Goal: Information Seeking & Learning: Learn about a topic

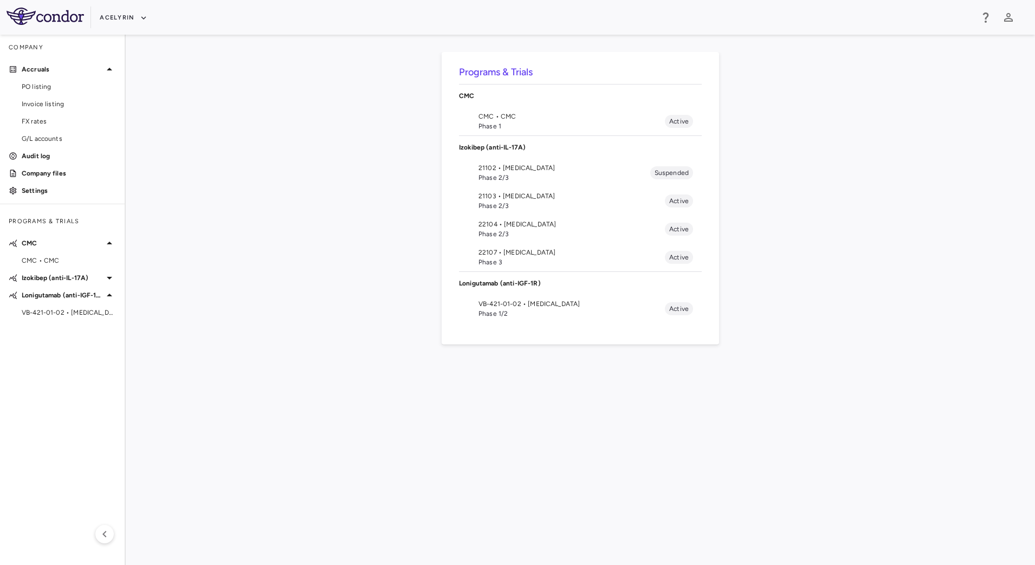
click at [534, 299] on span "VB-421-01-02 • Eye Disease" at bounding box center [571, 304] width 186 height 10
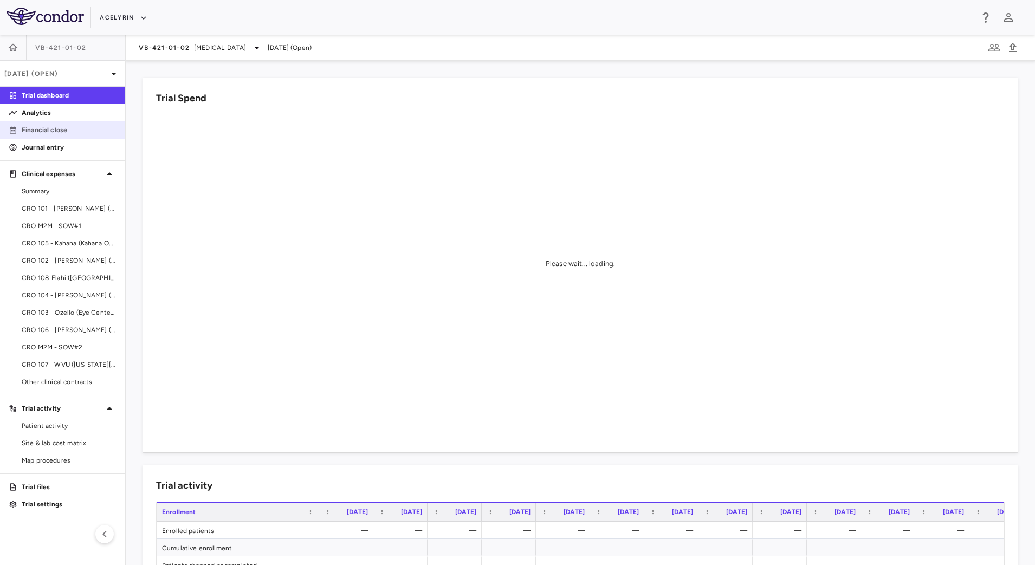
click at [72, 136] on link "Financial close" at bounding box center [62, 130] width 125 height 16
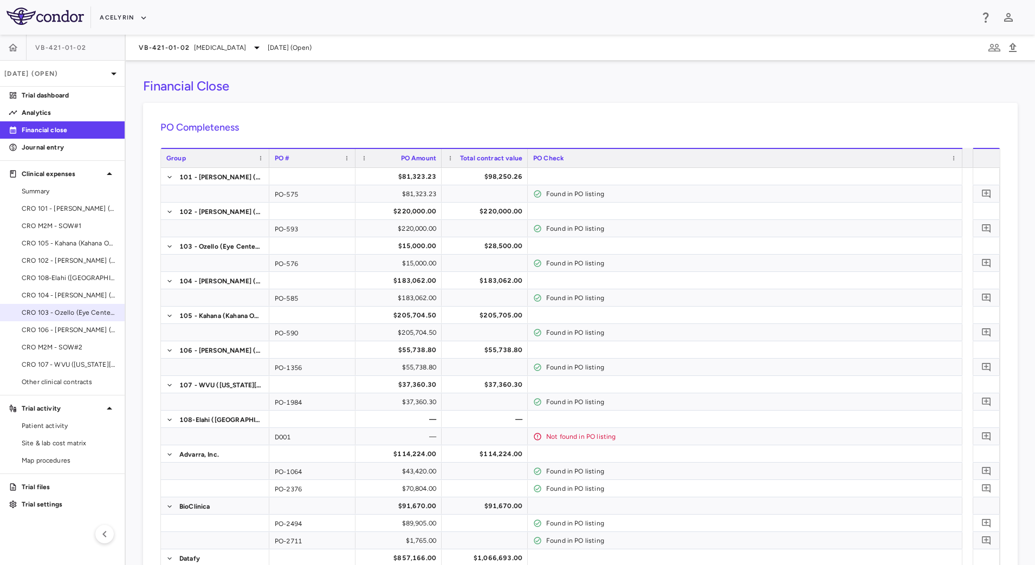
click at [66, 310] on span "CRO 103 - Ozello (Eye Center of [GEOGRAPHIC_DATA][US_STATE])" at bounding box center [69, 313] width 94 height 10
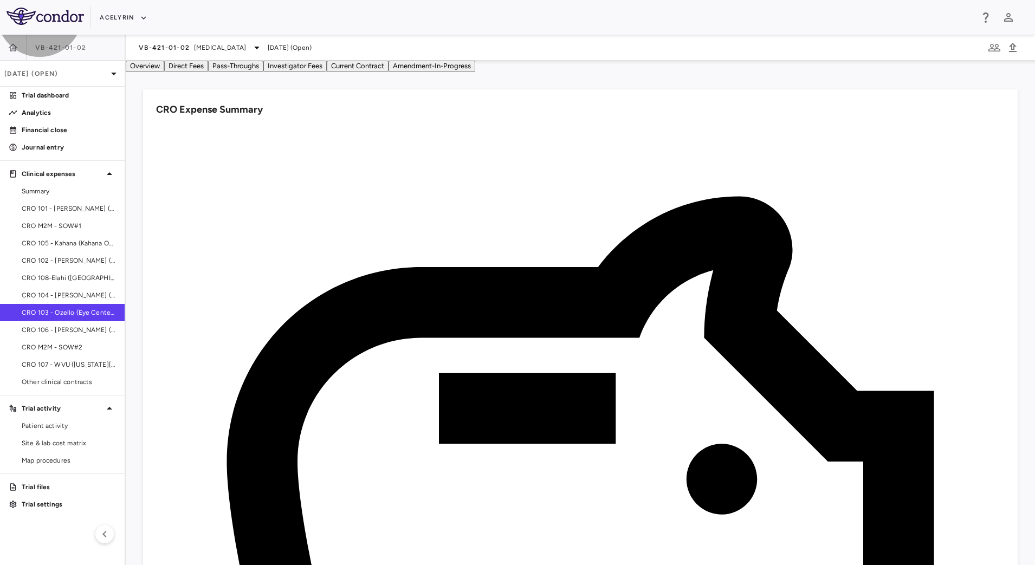
click at [208, 72] on button "Direct Fees" at bounding box center [186, 66] width 44 height 11
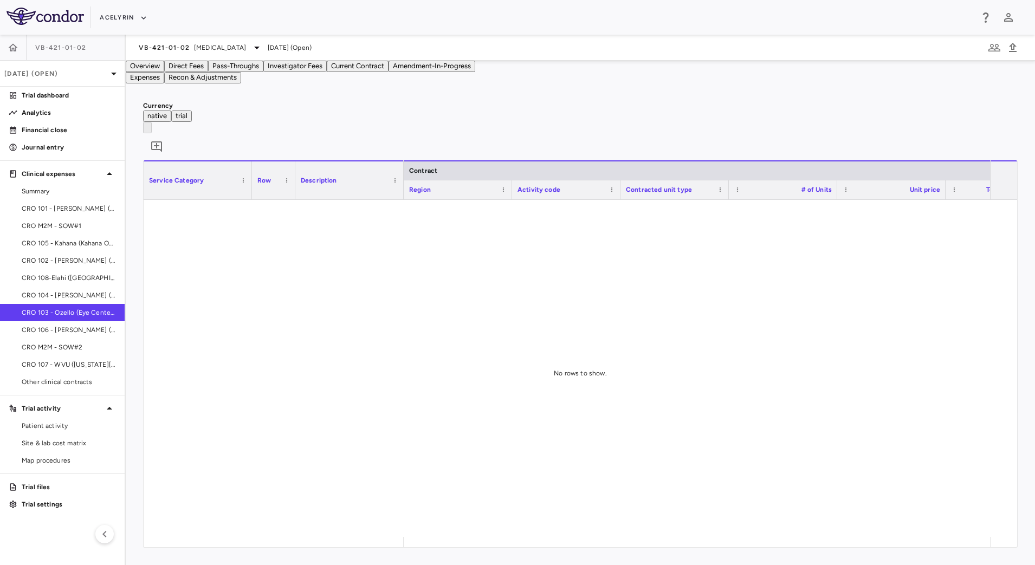
click at [164, 72] on button "Overview" at bounding box center [145, 66] width 38 height 11
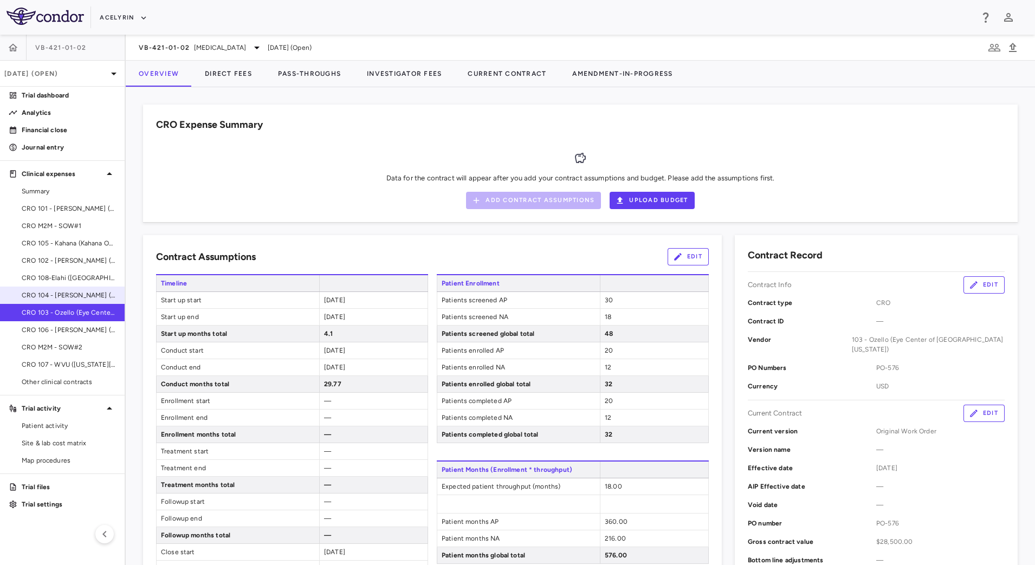
click at [87, 296] on span "CRO 104 - [PERSON_NAME] ([PERSON_NAME] Eye Group)" at bounding box center [69, 295] width 94 height 10
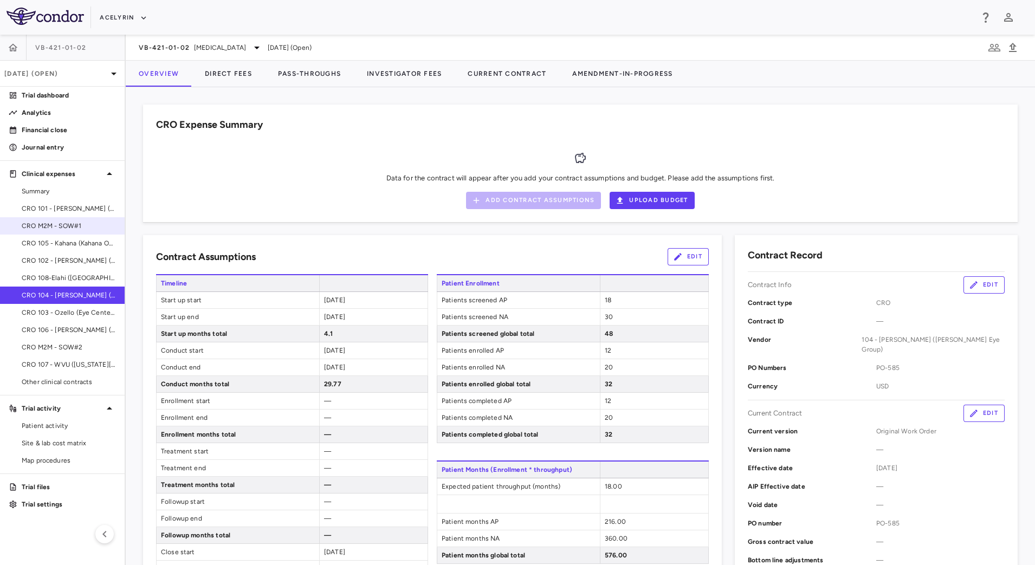
click at [40, 225] on span "CRO M2M - SOW#1" at bounding box center [69, 226] width 94 height 10
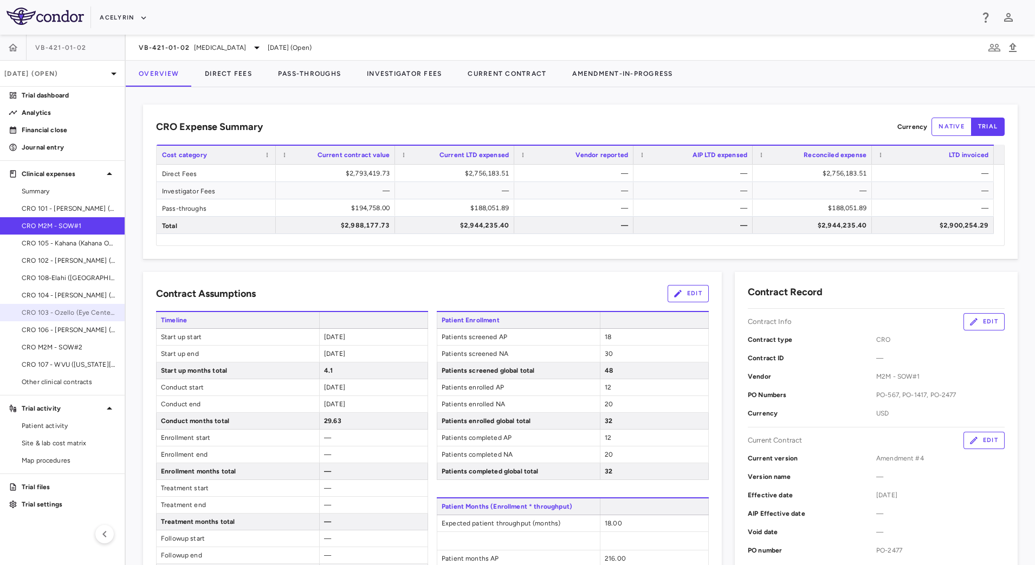
click at [74, 309] on span "CRO 103 - Ozello (Eye Center of [GEOGRAPHIC_DATA][US_STATE])" at bounding box center [69, 313] width 94 height 10
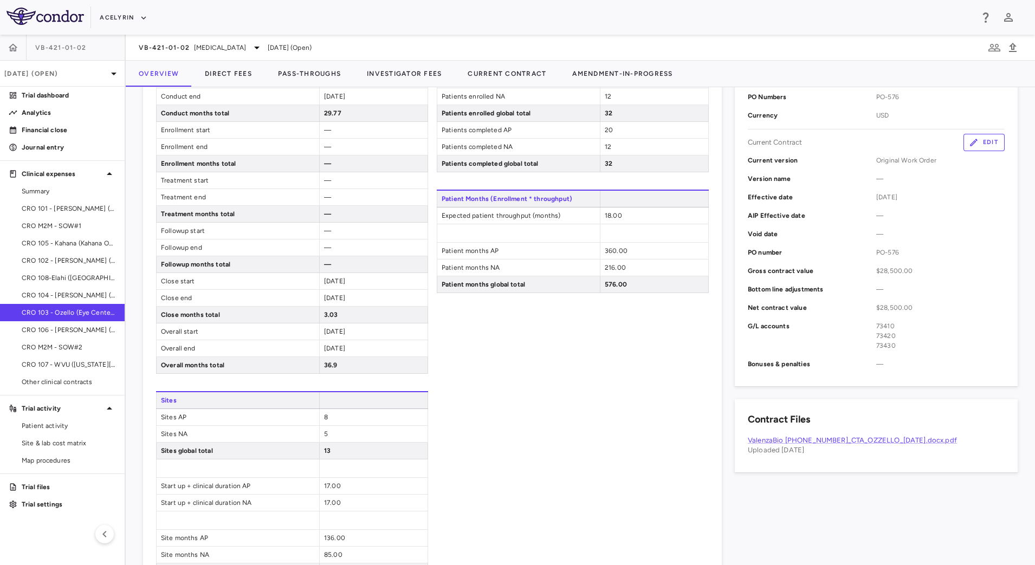
scroll to position [483, 0]
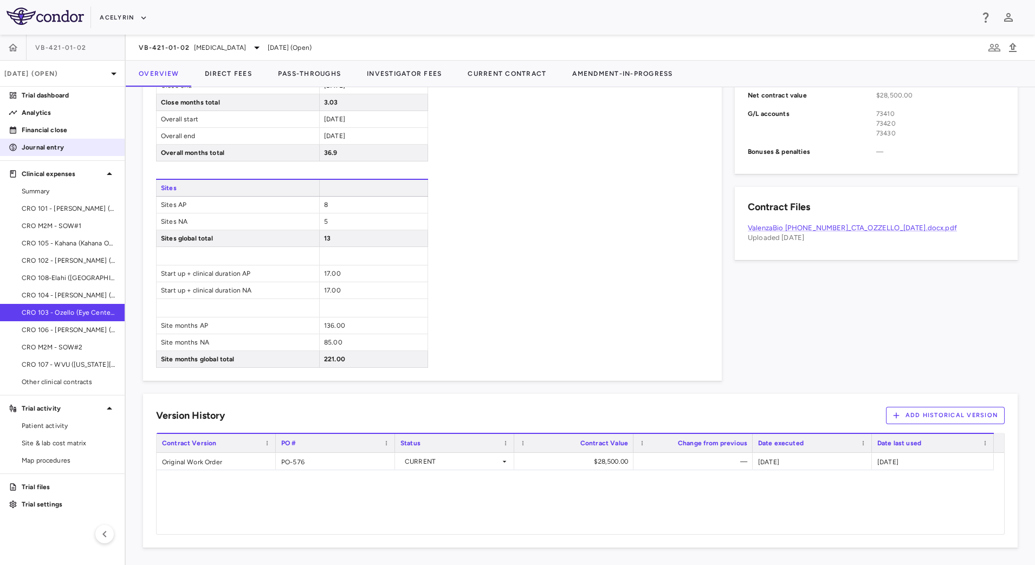
drag, startPoint x: 65, startPoint y: 134, endPoint x: 96, endPoint y: 153, distance: 36.7
click at [65, 134] on p "Financial close" at bounding box center [69, 130] width 94 height 10
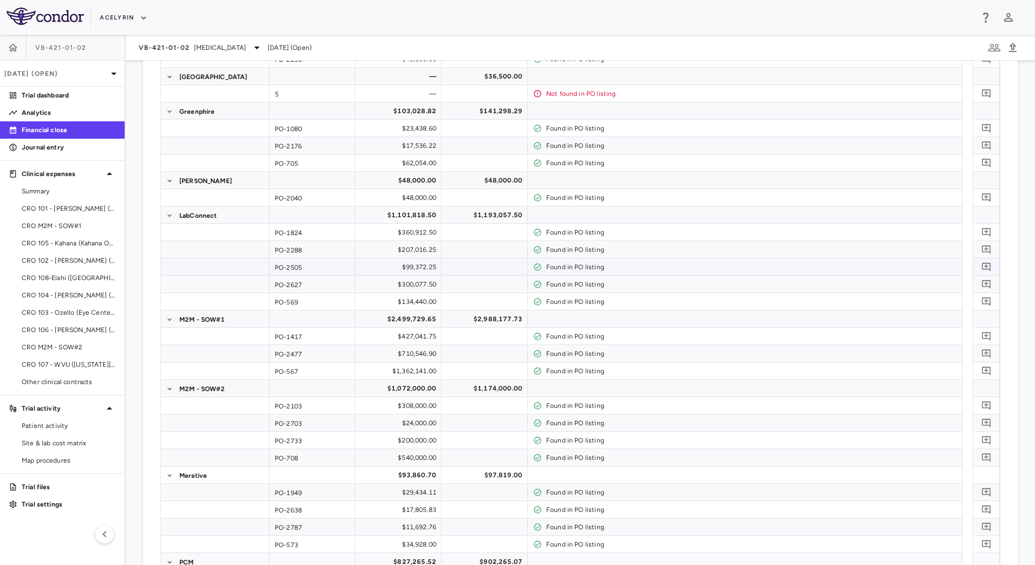
scroll to position [813, 0]
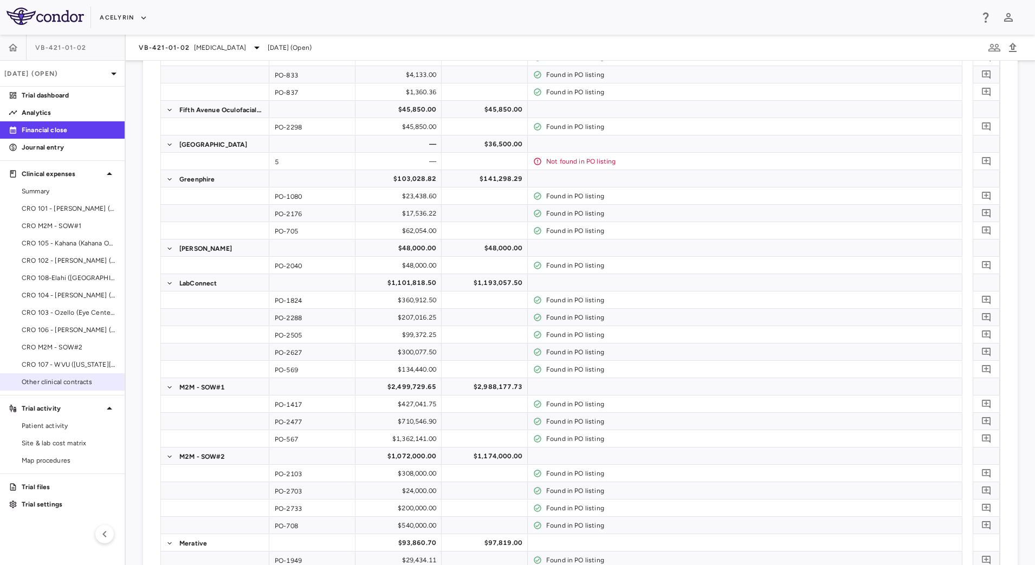
click at [76, 382] on span "Other clinical contracts" at bounding box center [69, 382] width 94 height 10
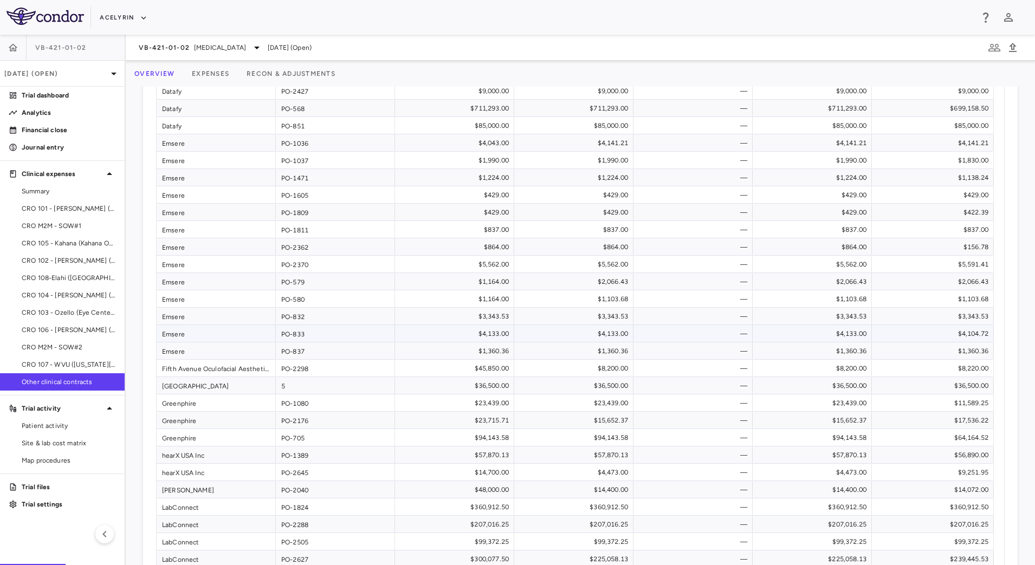
scroll to position [271, 0]
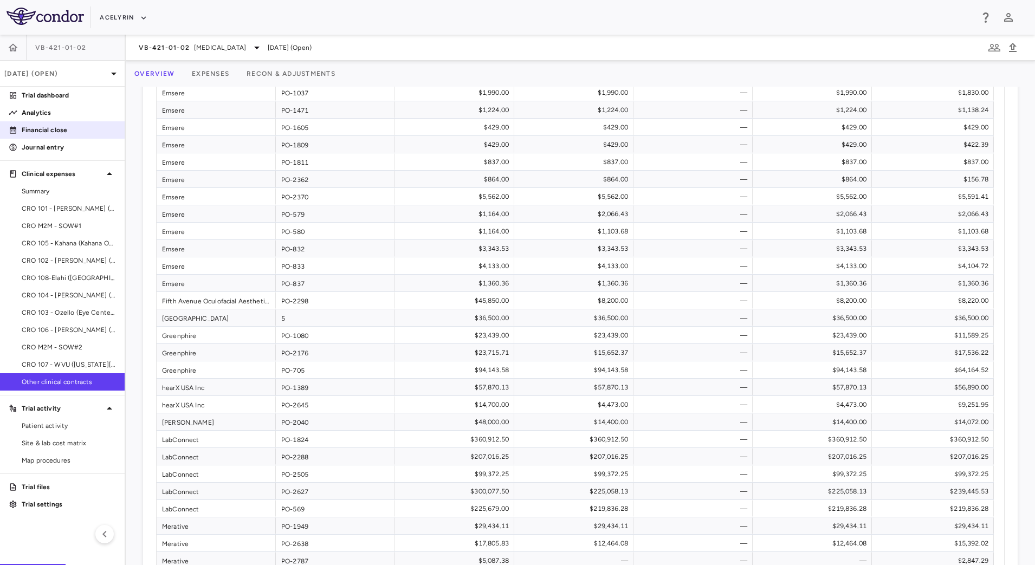
drag, startPoint x: 60, startPoint y: 127, endPoint x: 72, endPoint y: 128, distance: 11.4
click at [60, 127] on p "Financial close" at bounding box center [69, 130] width 94 height 10
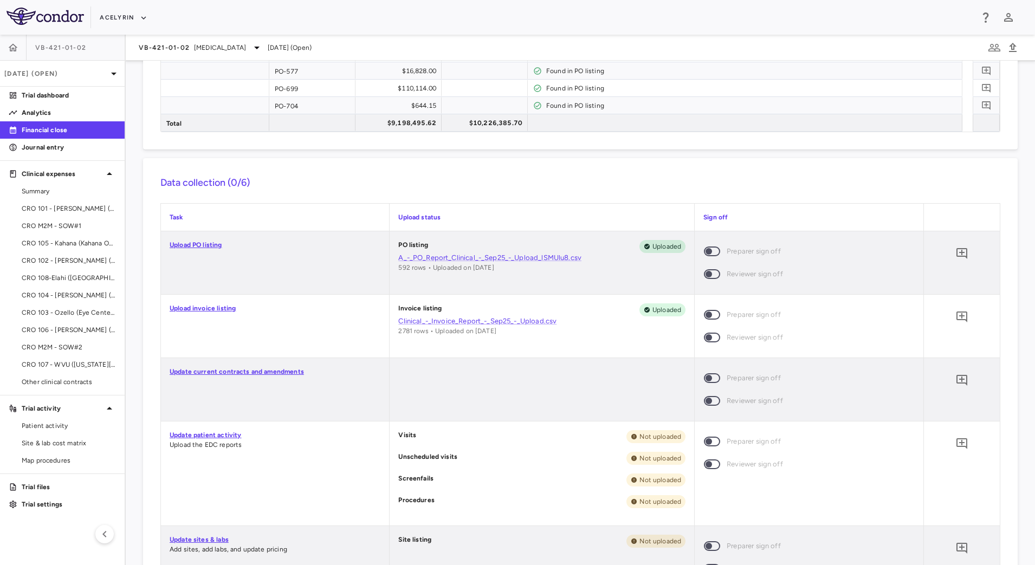
scroll to position [1625, 0]
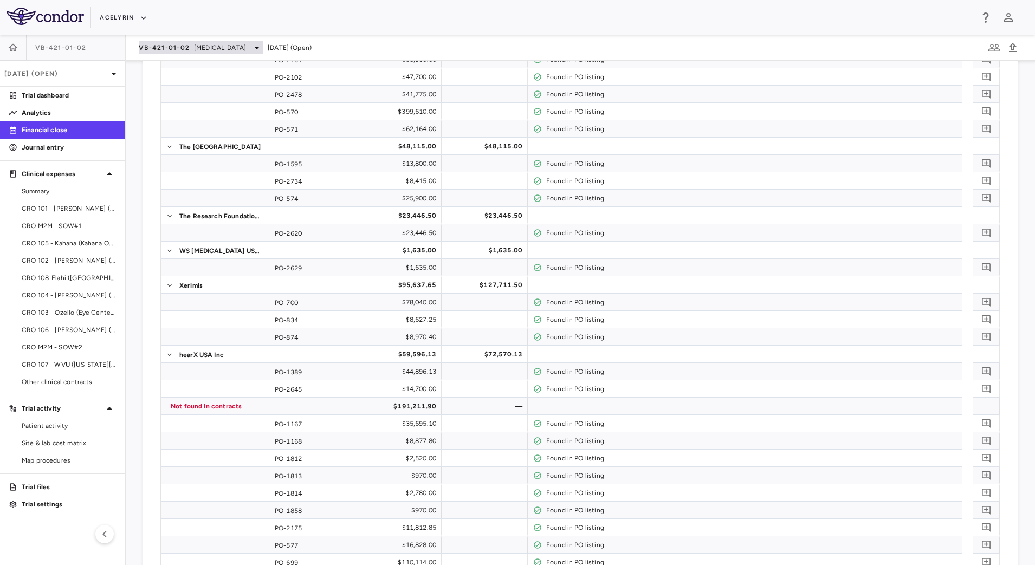
click at [192, 49] on div "VB-421-01-02 [MEDICAL_DATA]" at bounding box center [201, 47] width 125 height 13
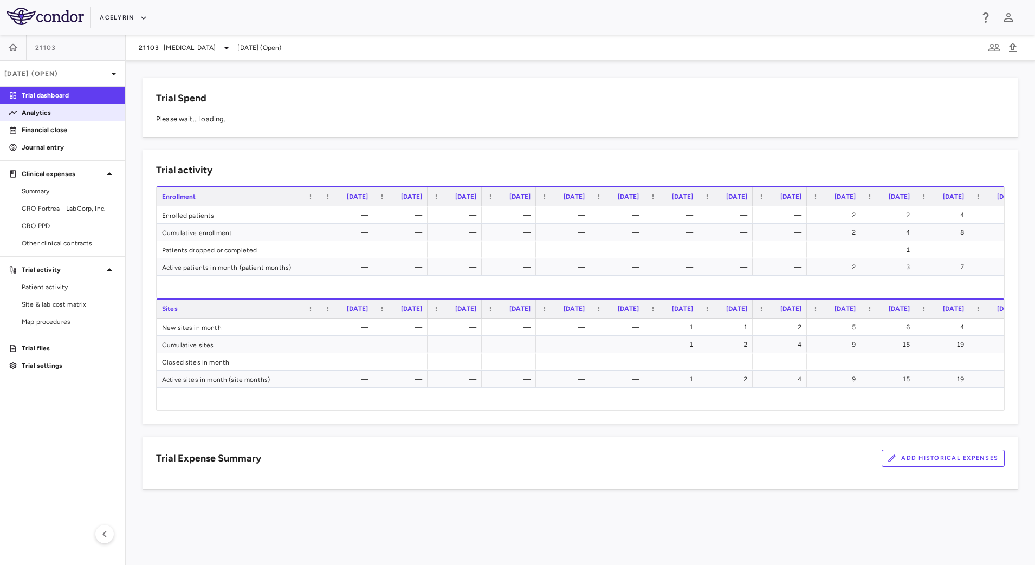
click at [70, 119] on link "Analytics" at bounding box center [62, 113] width 125 height 16
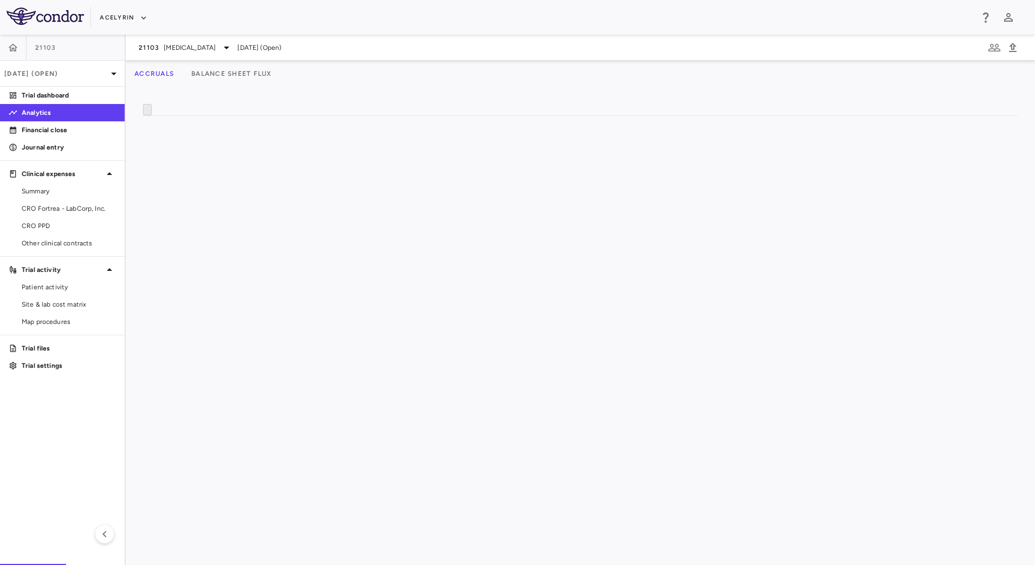
drag, startPoint x: 359, startPoint y: 151, endPoint x: 313, endPoint y: 156, distance: 46.3
click at [316, 154] on div at bounding box center [318, 144] width 4 height 19
drag, startPoint x: 249, startPoint y: 152, endPoint x: 229, endPoint y: 154, distance: 20.7
click at [229, 154] on div at bounding box center [228, 144] width 4 height 19
drag, startPoint x: 615, startPoint y: 152, endPoint x: 524, endPoint y: 150, distance: 91.6
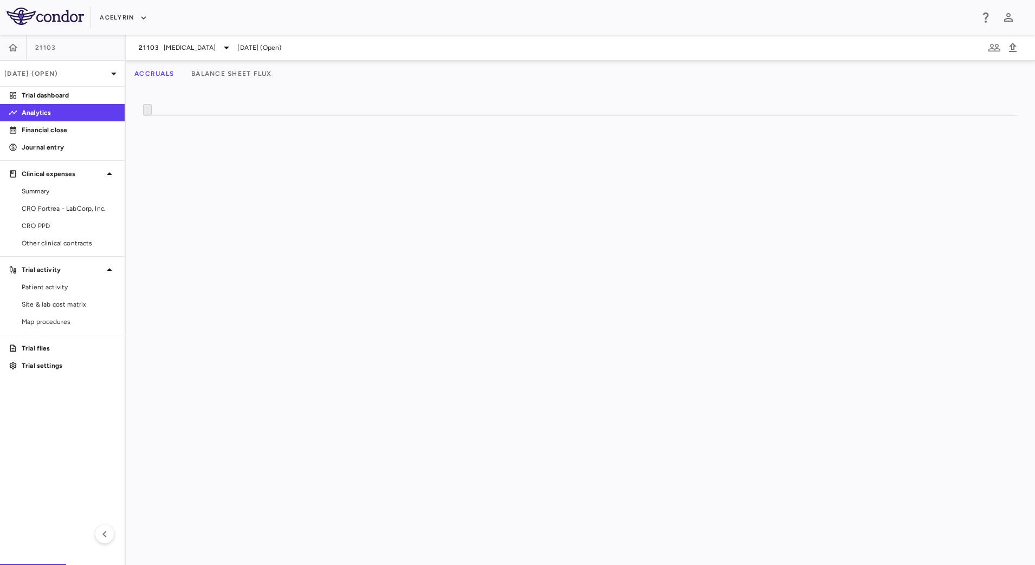
click at [524, 150] on div at bounding box center [526, 144] width 4 height 19
drag, startPoint x: 908, startPoint y: 133, endPoint x: 783, endPoint y: 135, distance: 124.6
click at [783, 135] on div at bounding box center [785, 125] width 4 height 18
click at [530, 276] on div "$29,375,270.63" at bounding box center [517, 266] width 62 height 17
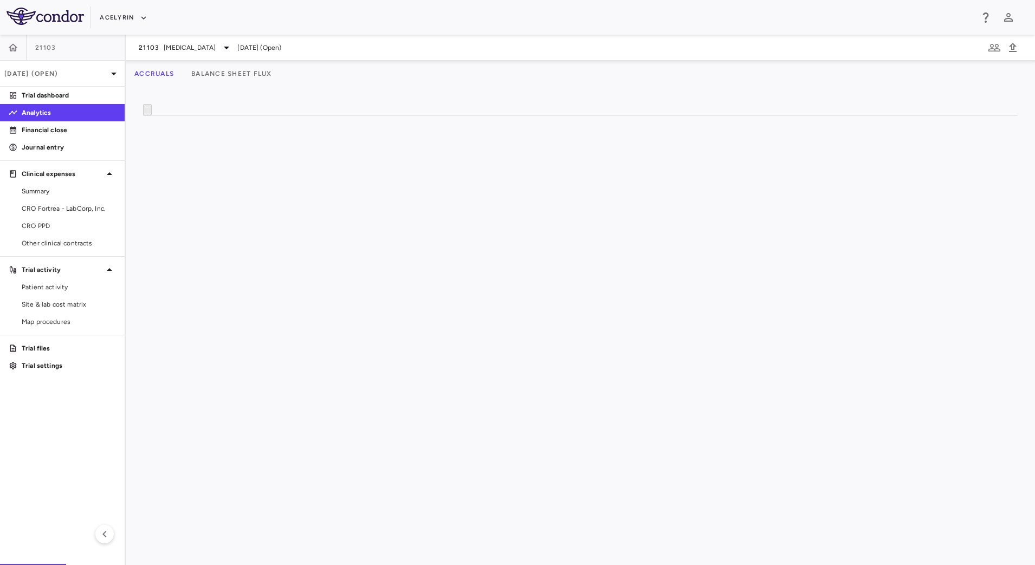
scroll to position [0, 0]
click at [100, 71] on p "[DATE] (Open)" at bounding box center [55, 74] width 103 height 10
click at [438, 564] on div at bounding box center [517, 565] width 1035 height 0
click at [63, 346] on p "Trial files" at bounding box center [69, 348] width 94 height 10
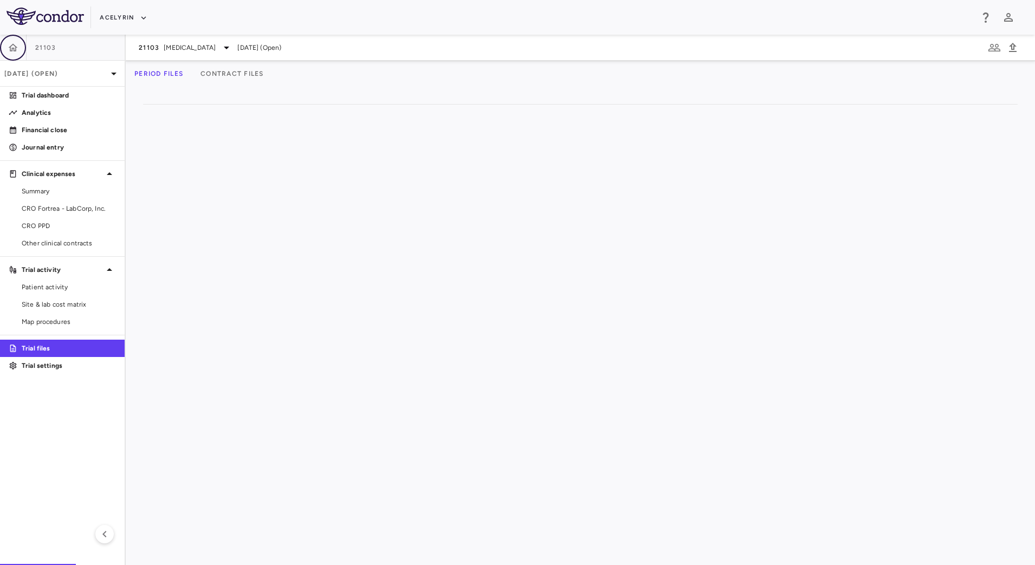
click at [16, 50] on icon "button" at bounding box center [13, 47] width 11 height 11
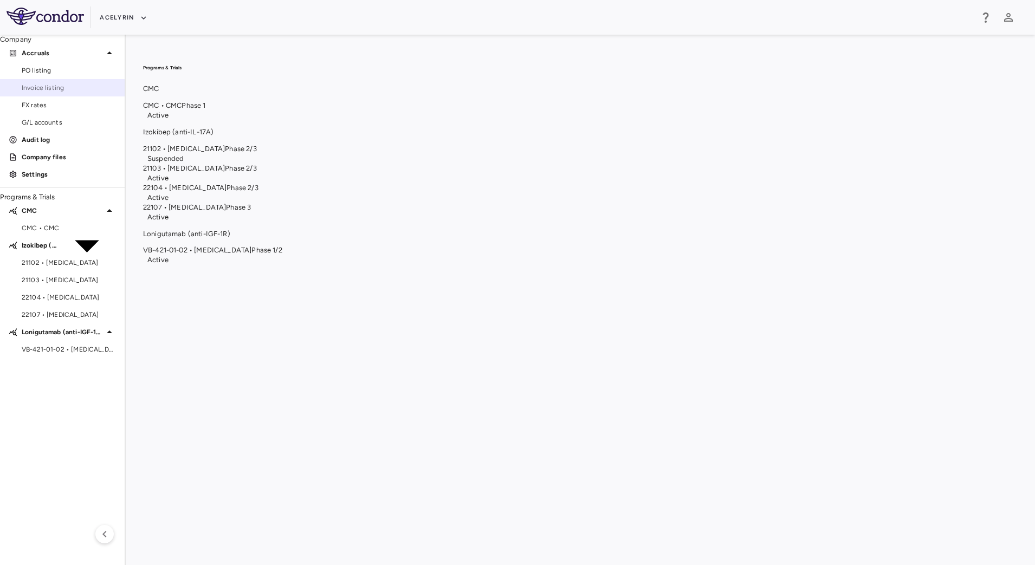
click at [49, 93] on span "Invoice listing" at bounding box center [69, 88] width 94 height 10
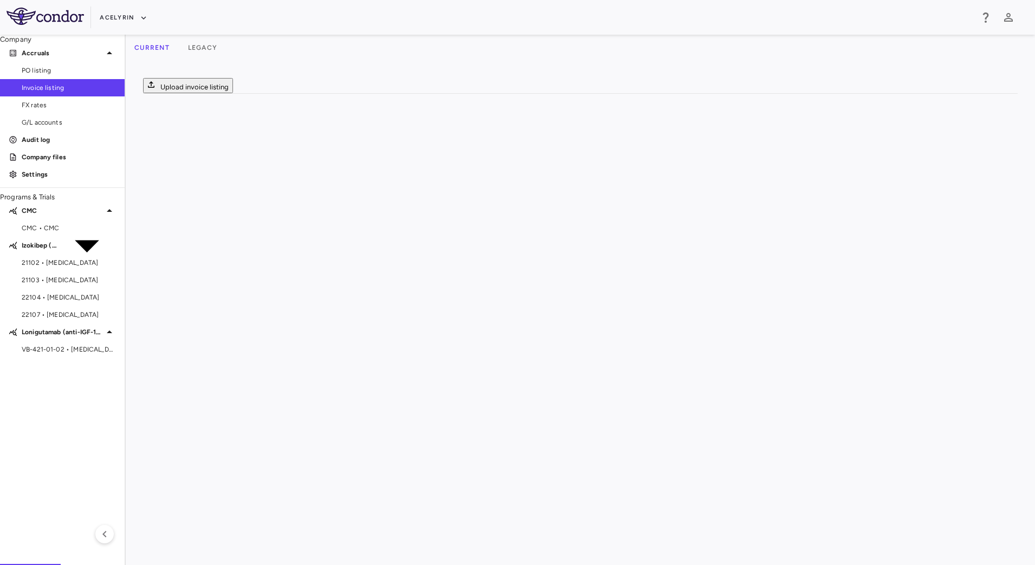
scroll to position [0, 11]
click at [25, 345] on aside "Company Accruals PO listing Invoice listing FX rates G/L accounts Audit log Com…" at bounding box center [63, 300] width 126 height 530
click at [67, 162] on p "Company files" at bounding box center [69, 157] width 94 height 10
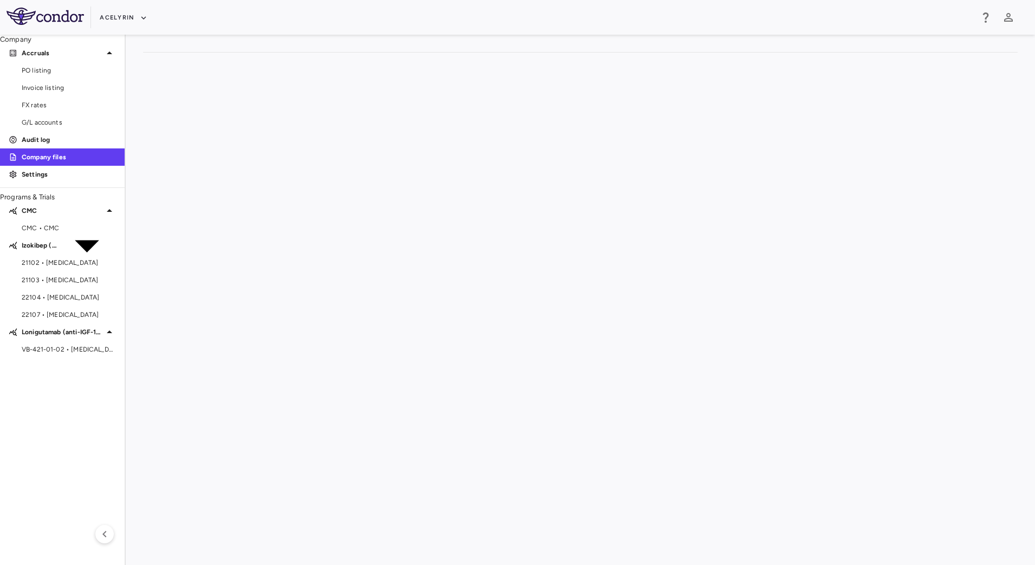
click at [288, 82] on link "Clinical_-_Invoice_Report_-_Sep25_-_Upload.csv" at bounding box center [221, 81] width 145 height 8
drag, startPoint x: 54, startPoint y: 308, endPoint x: 77, endPoint y: 265, distance: 48.5
click at [54, 345] on span "VB-421-01-02 • [MEDICAL_DATA]" at bounding box center [69, 350] width 94 height 10
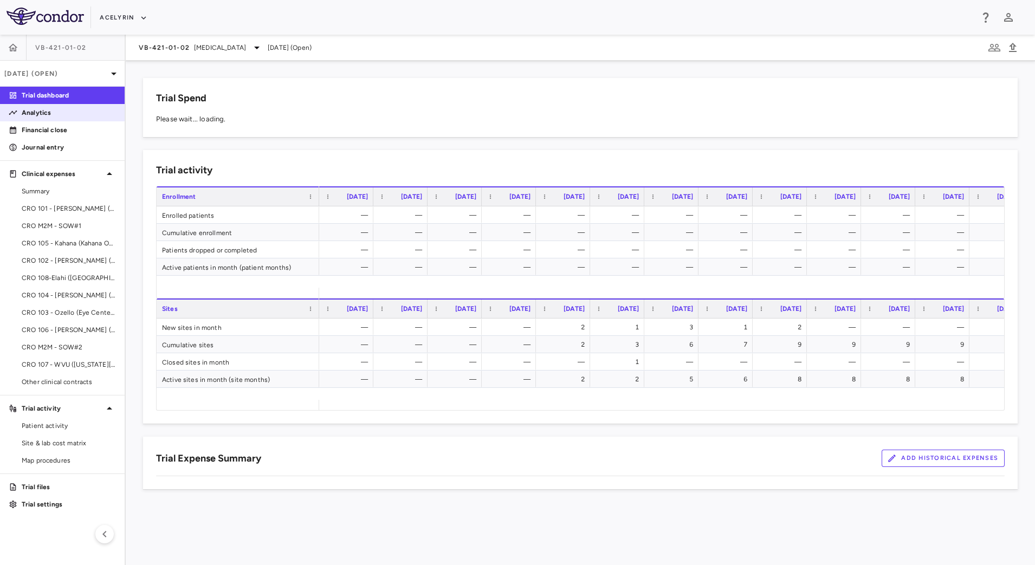
click at [57, 115] on p "Analytics" at bounding box center [69, 113] width 94 height 10
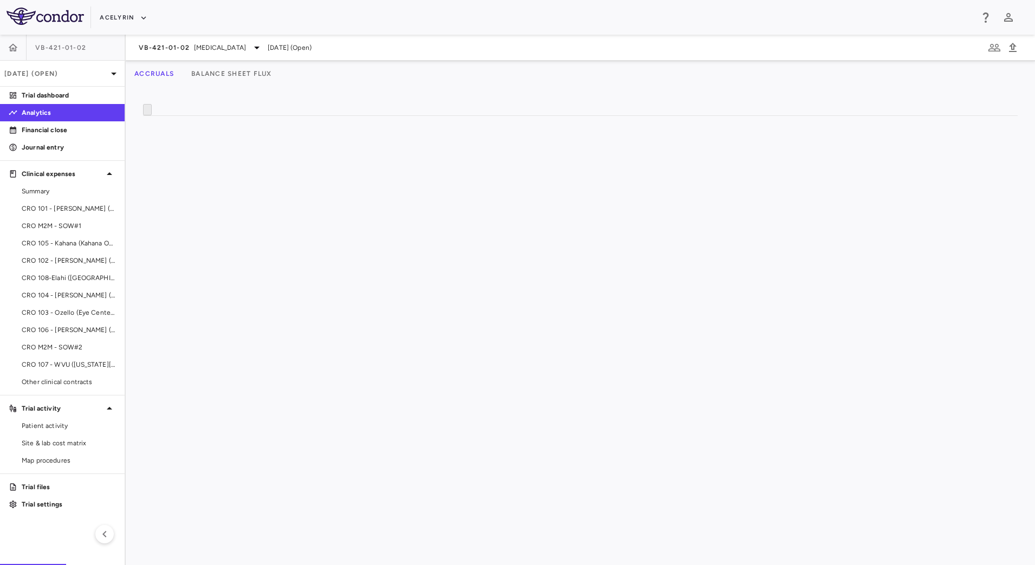
drag, startPoint x: 454, startPoint y: 542, endPoint x: 473, endPoint y: 542, distance: 19.0
click at [473, 115] on div "Please wait... loading" at bounding box center [580, 115] width 873 height 0
drag, startPoint x: 466, startPoint y: 542, endPoint x: 482, endPoint y: 541, distance: 16.3
click at [482, 115] on div "Please wait... loading" at bounding box center [580, 115] width 873 height 0
click at [87, 134] on p "Financial close" at bounding box center [69, 130] width 94 height 10
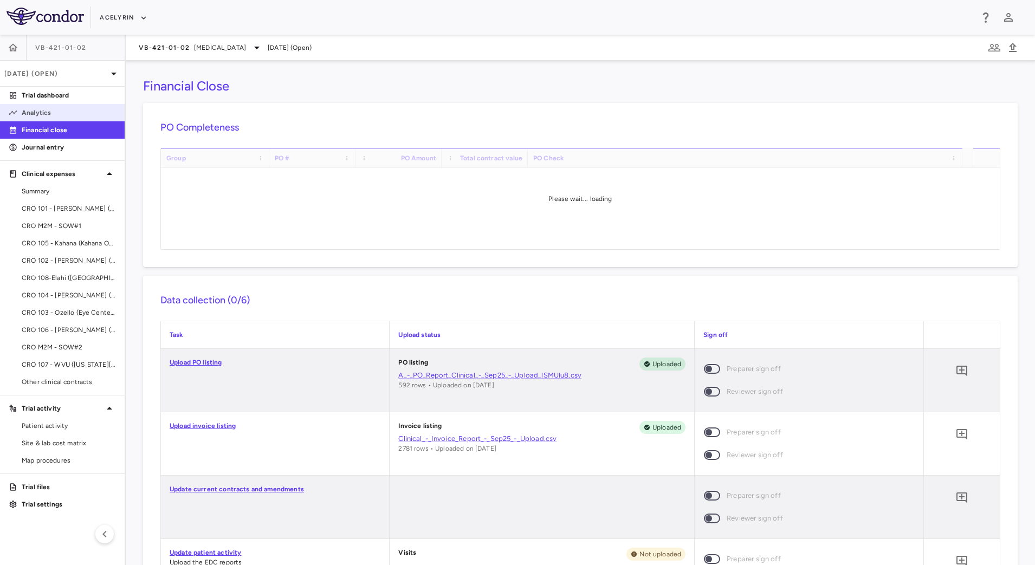
click at [76, 116] on p "Analytics" at bounding box center [69, 113] width 94 height 10
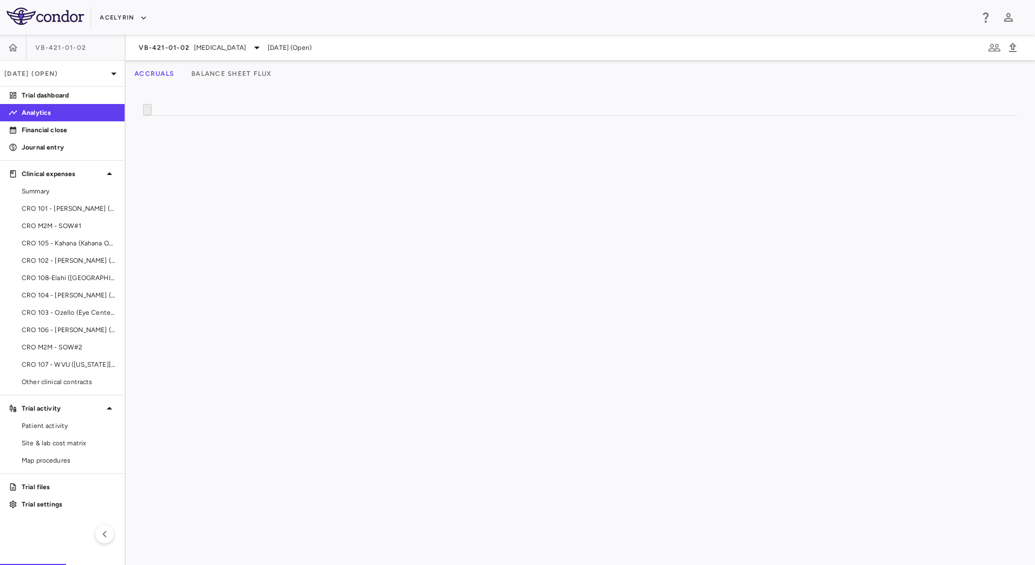
scroll to position [0, 87]
click at [185, 50] on span "VB-421-01-02" at bounding box center [164, 47] width 51 height 9
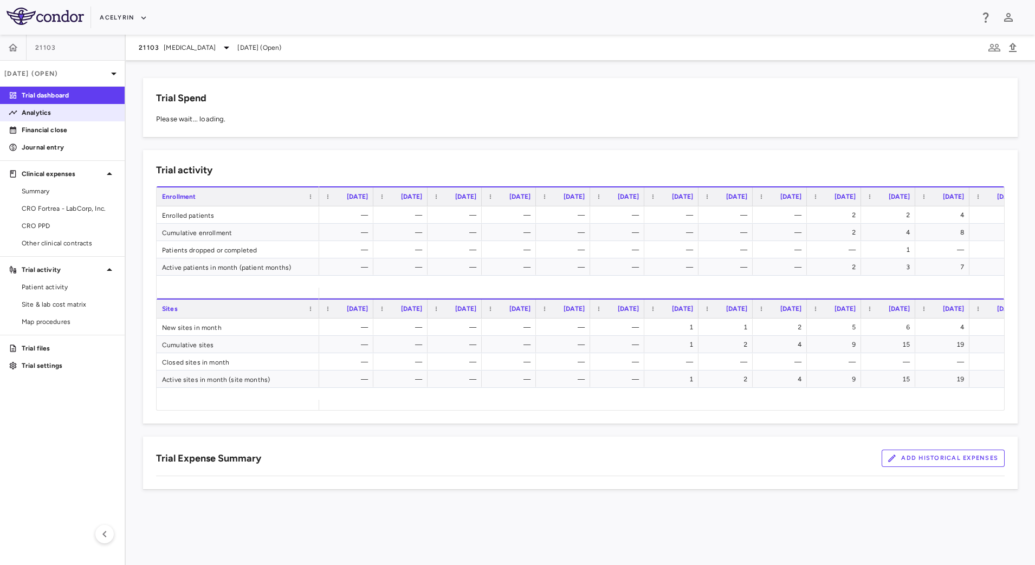
click at [65, 117] on p "Analytics" at bounding box center [69, 113] width 94 height 10
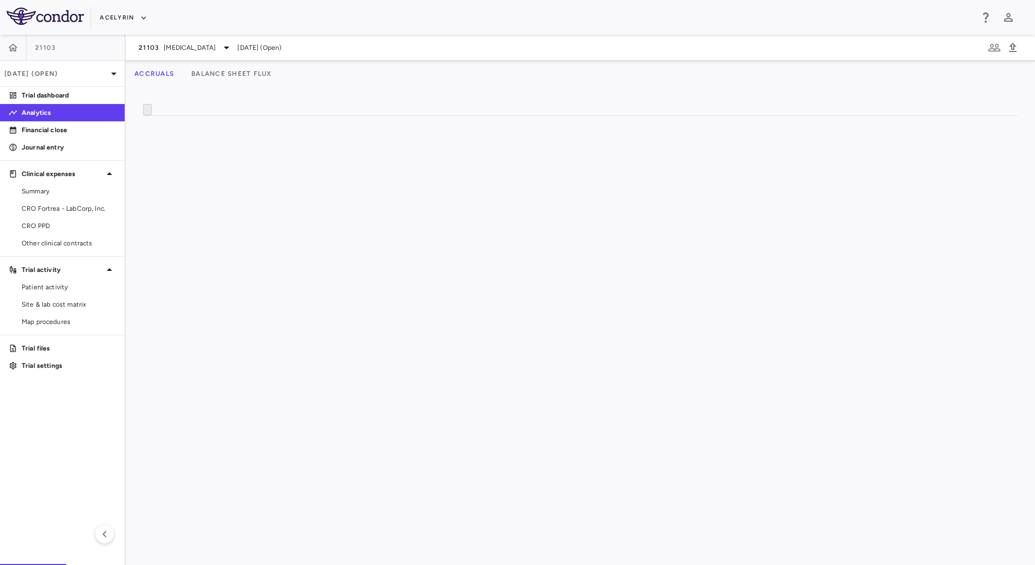
drag, startPoint x: 489, startPoint y: 543, endPoint x: 507, endPoint y: 542, distance: 17.9
click at [507, 115] on div "Please wait... loading" at bounding box center [580, 115] width 873 height 0
click at [597, 276] on div "$29,375,270.63" at bounding box center [637, 266] width 93 height 17
click at [186, 45] on div "21103 [MEDICAL_DATA]" at bounding box center [186, 47] width 94 height 13
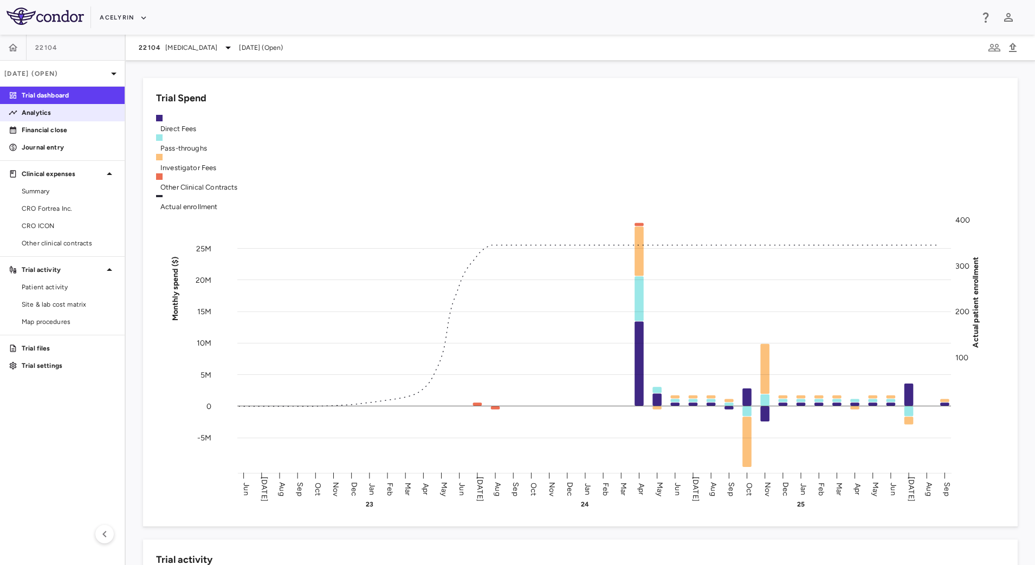
click at [69, 116] on p "Analytics" at bounding box center [69, 113] width 94 height 10
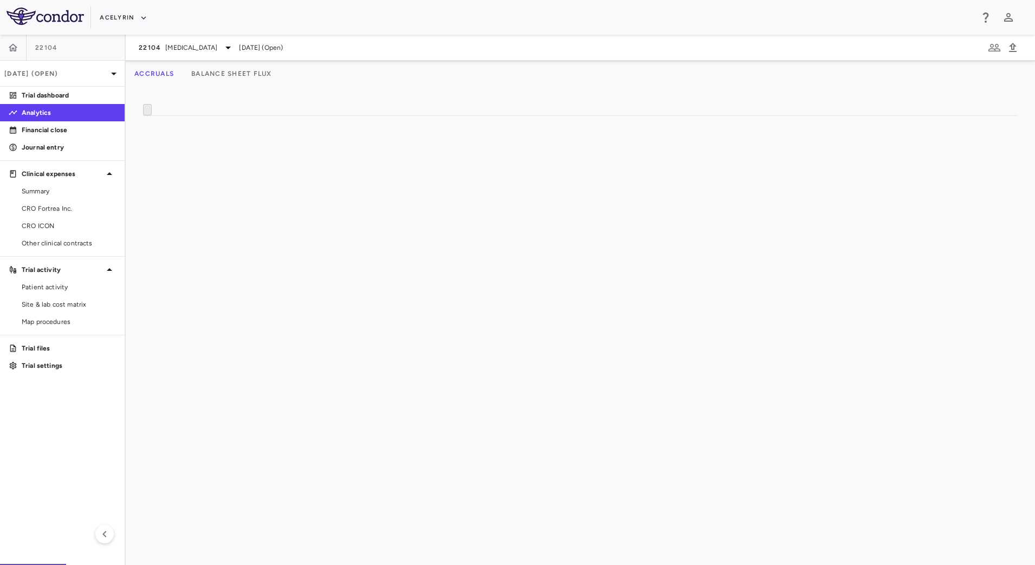
scroll to position [0, 206]
click at [567, 293] on div "$40,625,664.06" at bounding box center [591, 284] width 93 height 17
click at [689, 293] on div "$40,625,664.06" at bounding box center [699, 284] width 93 height 17
click at [649, 276] on div "—" at bounding box center [645, 266] width 93 height 17
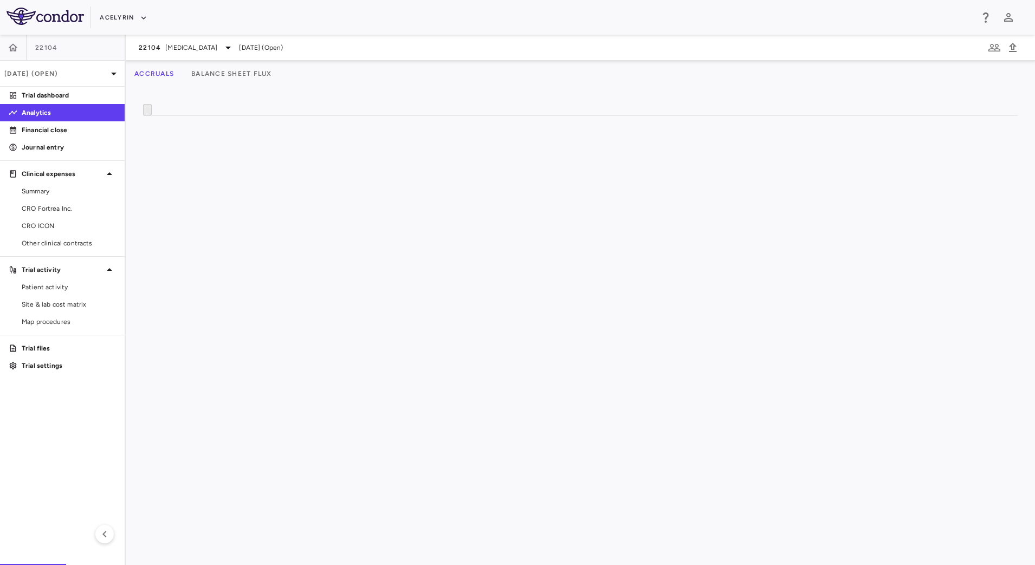
click at [374, 135] on div at bounding box center [372, 125] width 4 height 18
drag, startPoint x: 374, startPoint y: 135, endPoint x: 287, endPoint y: 135, distance: 87.8
click at [287, 135] on div at bounding box center [285, 125] width 4 height 18
drag, startPoint x: 502, startPoint y: 152, endPoint x: 405, endPoint y: 154, distance: 97.0
drag, startPoint x: 284, startPoint y: 150, endPoint x: 226, endPoint y: 150, distance: 58.0
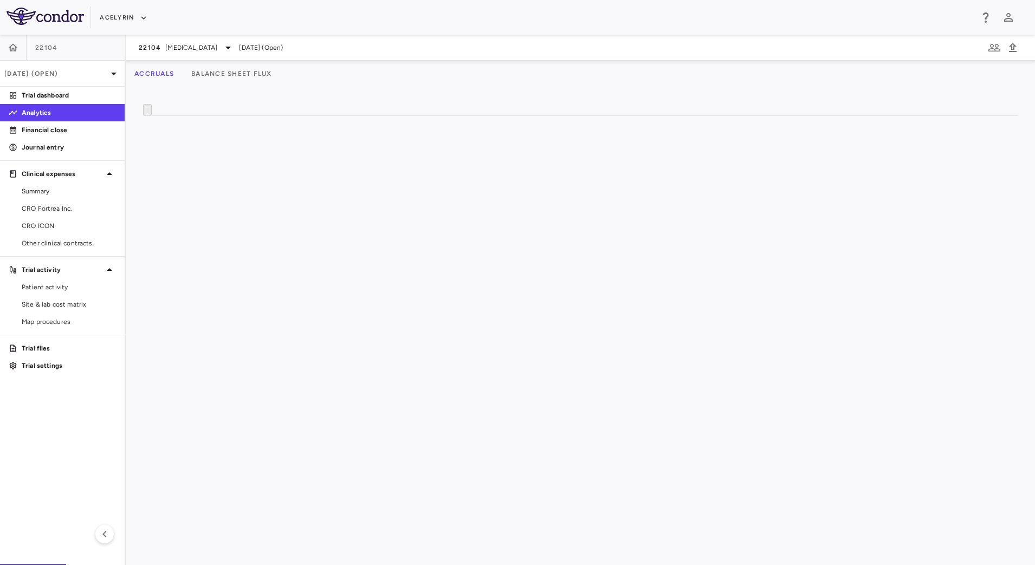
click at [226, 150] on div at bounding box center [227, 144] width 4 height 19
drag, startPoint x: 358, startPoint y: 153, endPoint x: 308, endPoint y: 144, distance: 50.7
click at [308, 144] on div "Total LTD As of period end PO #s G/L account Vendor Paid" at bounding box center [1018, 134] width 1749 height 39
drag, startPoint x: 250, startPoint y: 153, endPoint x: 265, endPoint y: 157, distance: 15.6
click at [265, 154] on div at bounding box center [266, 144] width 4 height 19
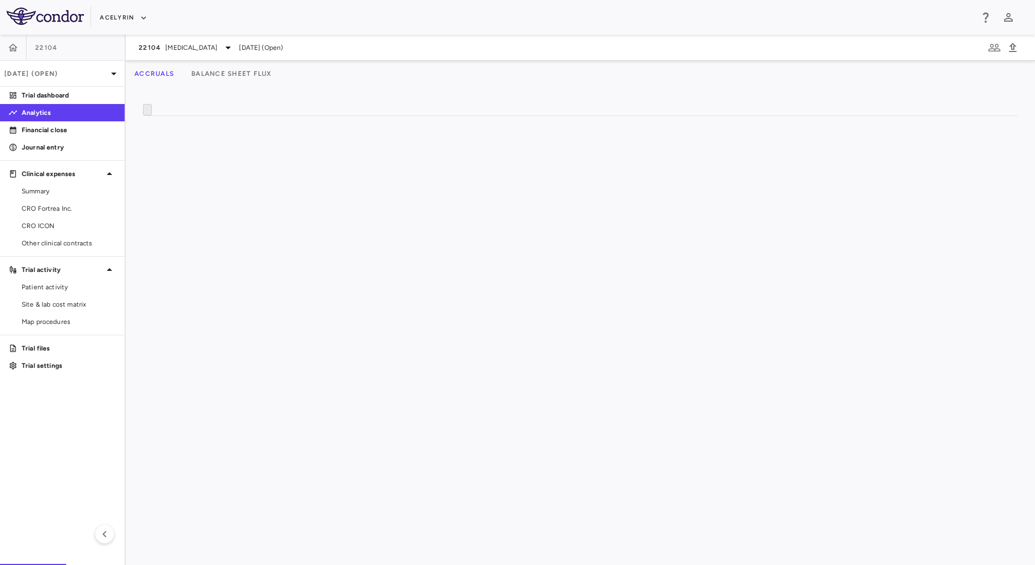
drag, startPoint x: 711, startPoint y: 151, endPoint x: 690, endPoint y: 150, distance: 20.6
click at [690, 150] on div at bounding box center [691, 144] width 4 height 19
drag, startPoint x: 602, startPoint y: 149, endPoint x: 592, endPoint y: 149, distance: 10.8
click at [592, 149] on div at bounding box center [592, 144] width 4 height 19
click at [190, 47] on span "[MEDICAL_DATA]" at bounding box center [191, 48] width 52 height 10
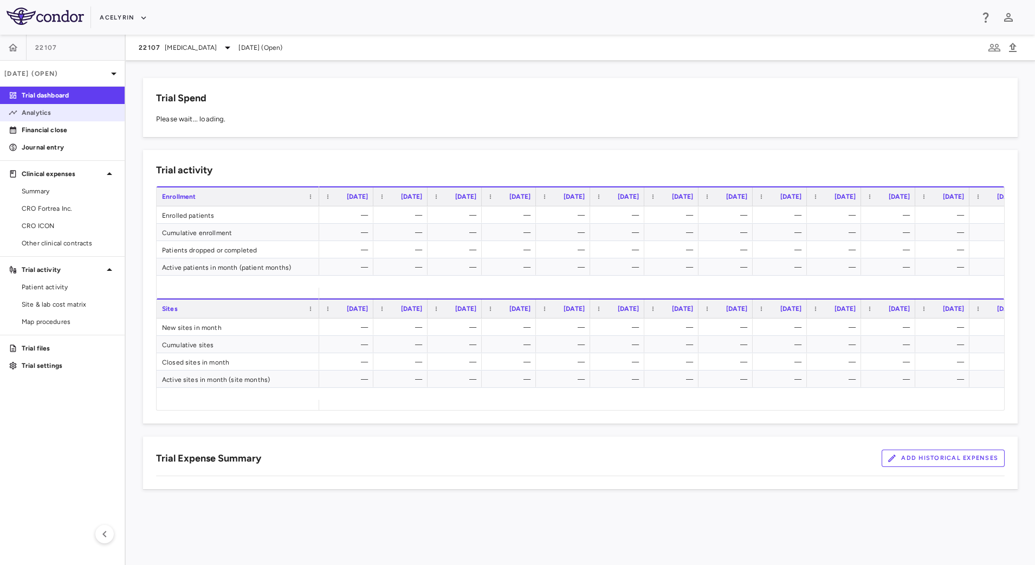
drag, startPoint x: 47, startPoint y: 109, endPoint x: 84, endPoint y: 112, distance: 37.5
click at [47, 109] on p "Analytics" at bounding box center [69, 113] width 94 height 10
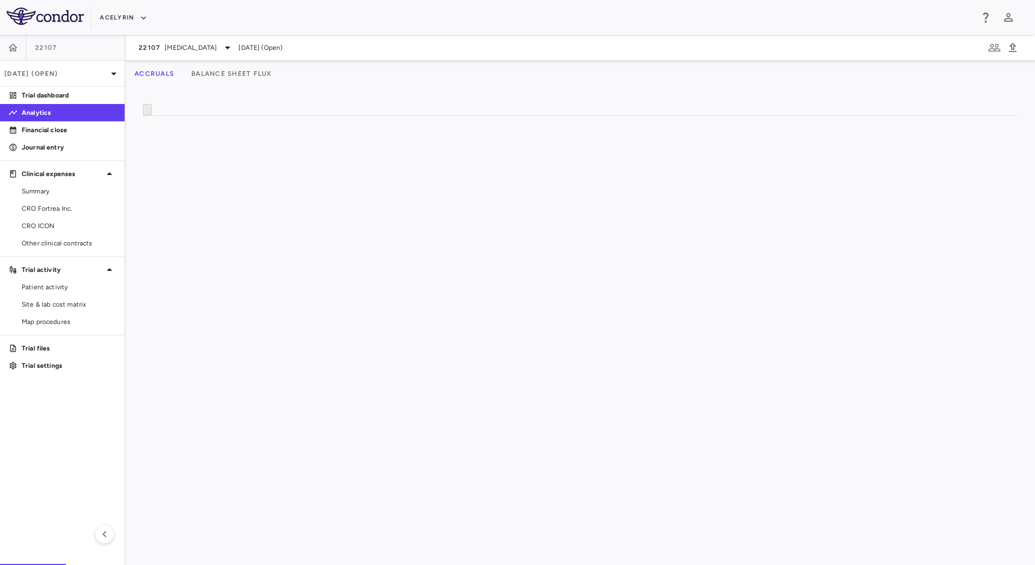
drag, startPoint x: 502, startPoint y: 540, endPoint x: 555, endPoint y: 543, distance: 53.7
click at [555, 115] on div "Please wait... loading" at bounding box center [580, 115] width 873 height 0
drag, startPoint x: 360, startPoint y: 152, endPoint x: 316, endPoint y: 144, distance: 44.0
drag, startPoint x: 425, startPoint y: 152, endPoint x: 372, endPoint y: 151, distance: 53.1
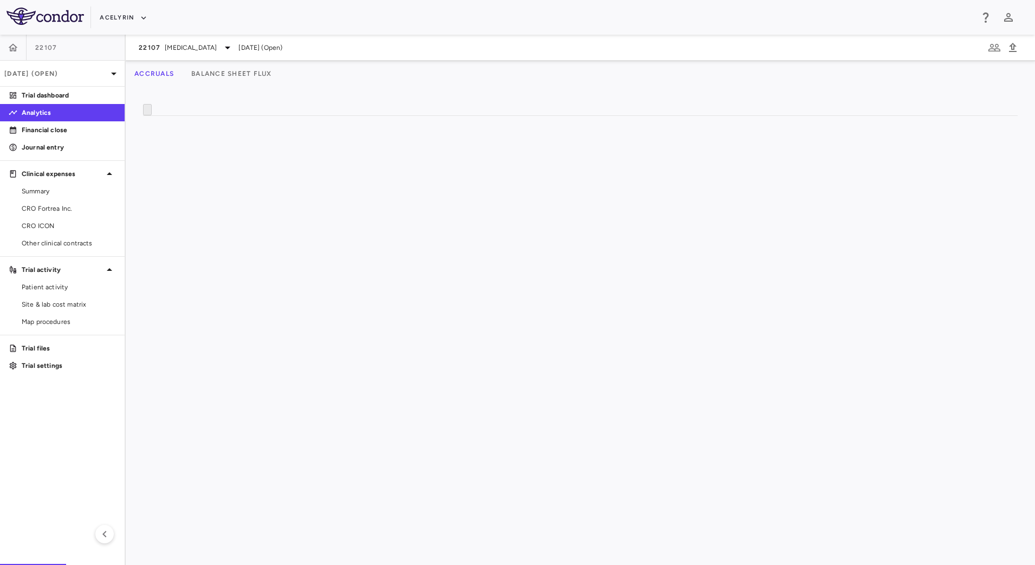
click at [372, 151] on div at bounding box center [371, 144] width 4 height 19
drag, startPoint x: 586, startPoint y: 152, endPoint x: 642, endPoint y: 152, distance: 56.3
drag, startPoint x: 979, startPoint y: 131, endPoint x: 850, endPoint y: 127, distance: 129.0
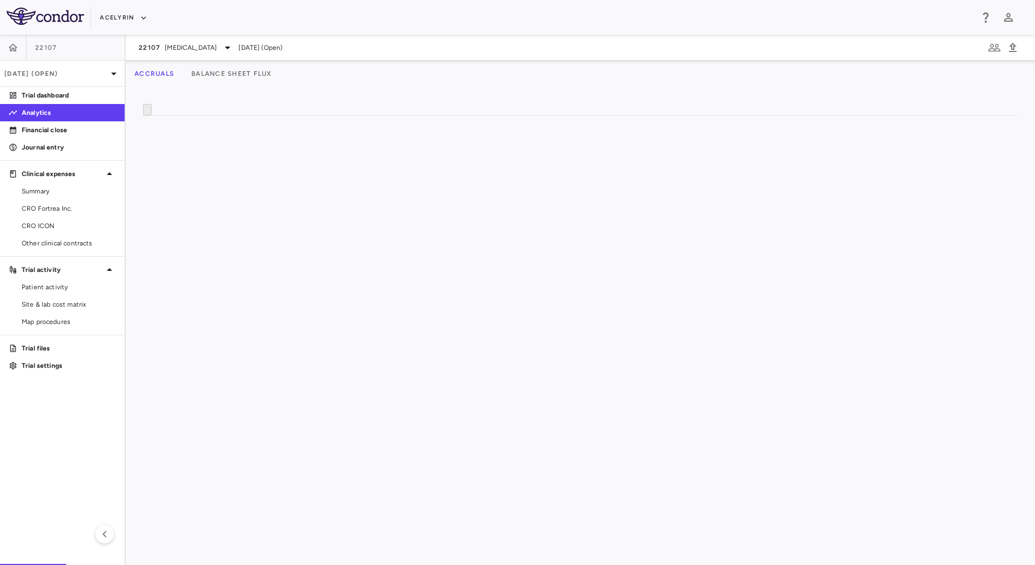
click at [850, 127] on div "Total LTD" at bounding box center [699, 125] width 304 height 20
drag, startPoint x: 774, startPoint y: 153, endPoint x: 785, endPoint y: 155, distance: 11.0
click at [785, 154] on div at bounding box center [786, 144] width 4 height 19
drag, startPoint x: 860, startPoint y: 152, endPoint x: 848, endPoint y: 152, distance: 12.5
click at [848, 152] on div at bounding box center [849, 144] width 4 height 19
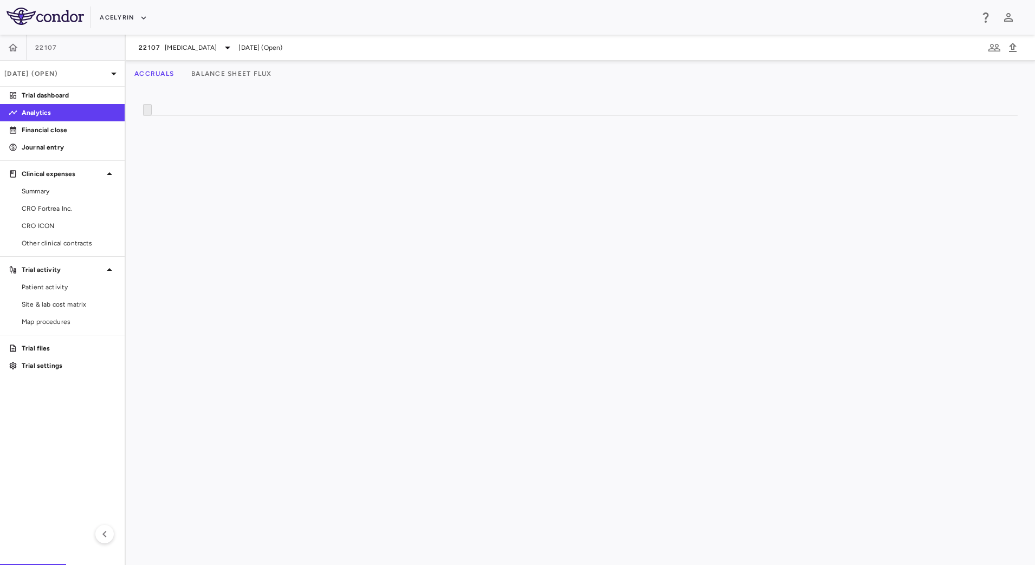
scroll to position [0, 0]
click at [731, 310] on div "$34,062,688.79" at bounding box center [747, 301] width 61 height 17
click at [802, 310] on div "$34,062,688.79" at bounding box center [824, 301] width 61 height 17
click at [217, 49] on span "[MEDICAL_DATA]" at bounding box center [191, 48] width 52 height 10
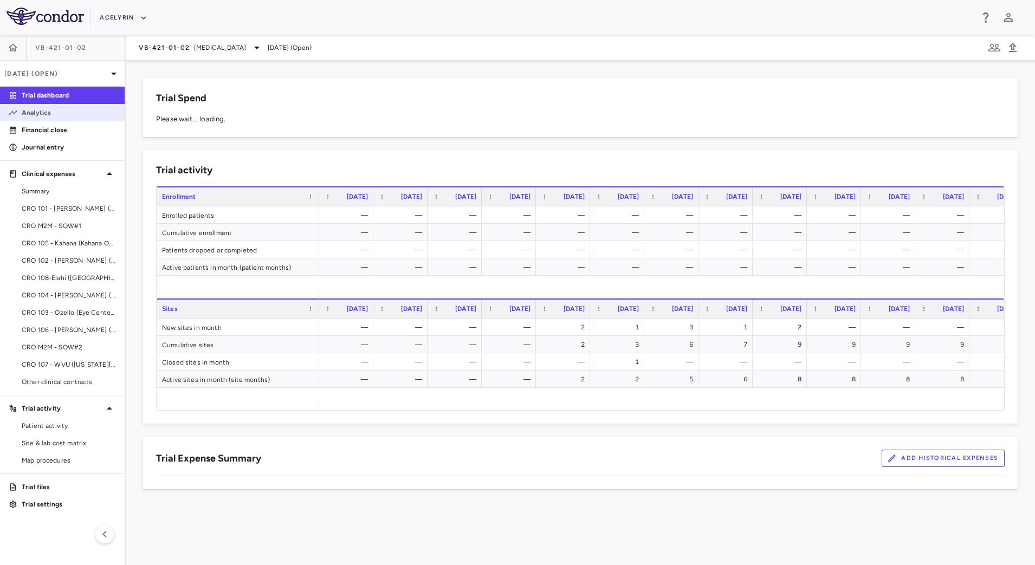
click at [59, 117] on p "Analytics" at bounding box center [69, 113] width 94 height 10
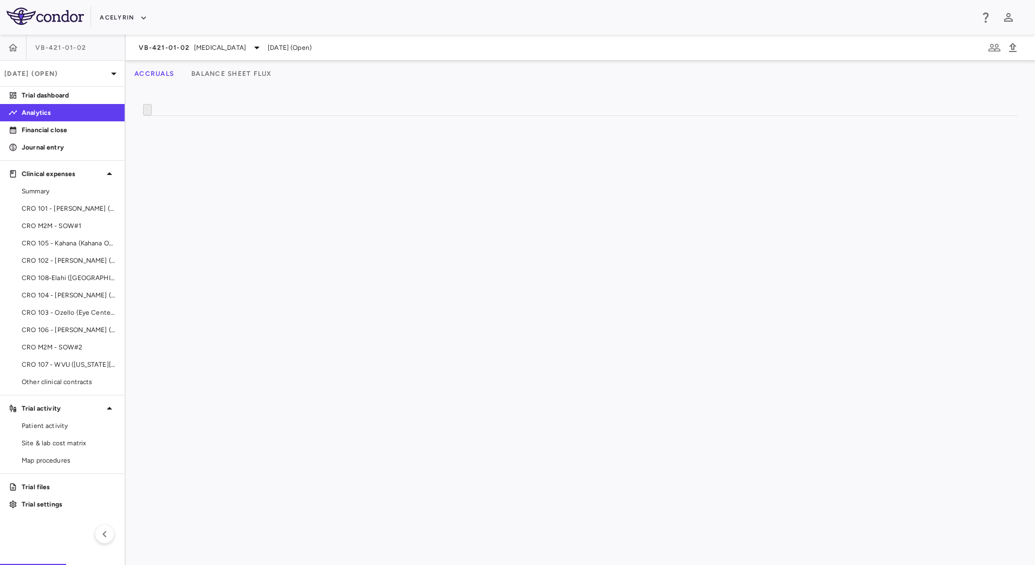
drag, startPoint x: 501, startPoint y: 541, endPoint x: 511, endPoint y: 541, distance: 10.3
click at [511, 115] on div "Please wait... loading" at bounding box center [580, 115] width 873 height 0
click at [511, 105] on div "$9,133,451.13" at bounding box center [525, 95] width 93 height 17
click at [611, 105] on div "$9,133,451.13" at bounding box center [633, 95] width 93 height 17
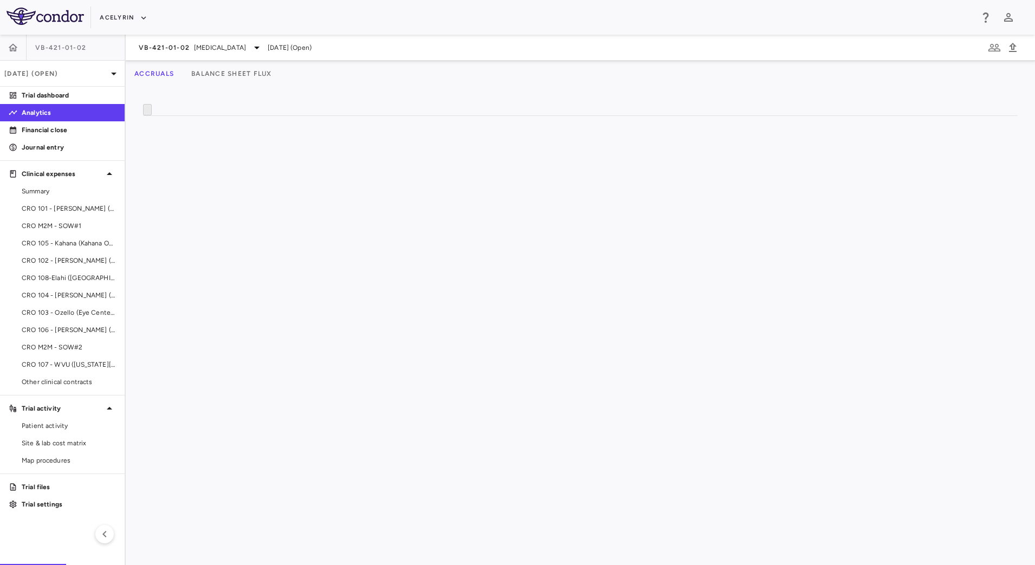
scroll to position [0, 988]
click at [590, 501] on div "—" at bounding box center [621, 492] width 93 height 17
drag, startPoint x: 492, startPoint y: 130, endPoint x: 302, endPoint y: 135, distance: 190.8
click at [302, 135] on div at bounding box center [303, 125] width 4 height 18
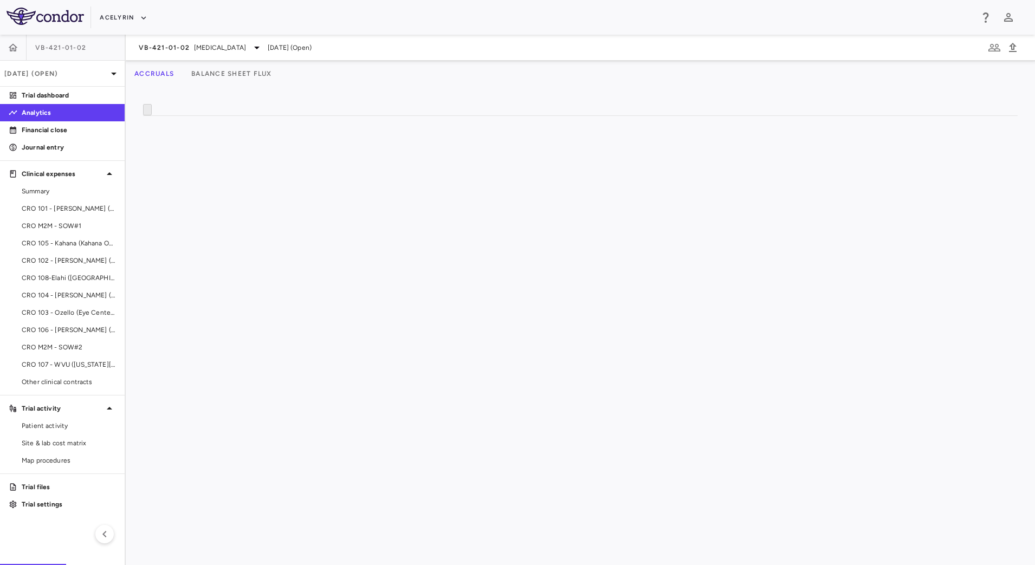
click at [684, 152] on div "Reconciled expense" at bounding box center [657, 145] width 61 height 20
drag, startPoint x: 686, startPoint y: 152, endPoint x: 710, endPoint y: 160, distance: 24.7
click at [710, 154] on div at bounding box center [710, 144] width 4 height 19
drag, startPoint x: 770, startPoint y: 149, endPoint x: 777, endPoint y: 149, distance: 7.0
click at [777, 149] on div at bounding box center [778, 144] width 4 height 19
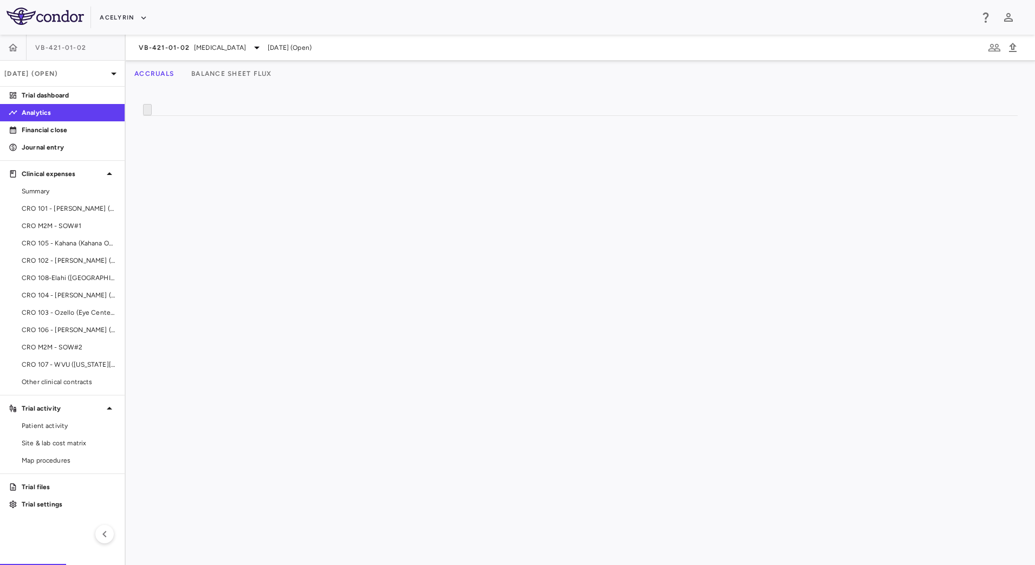
drag, startPoint x: 250, startPoint y: 150, endPoint x: 203, endPoint y: 160, distance: 48.1
click at [194, 154] on div at bounding box center [196, 144] width 4 height 19
drag, startPoint x: 303, startPoint y: 152, endPoint x: 257, endPoint y: 150, distance: 46.1
click at [257, 150] on div at bounding box center [257, 144] width 4 height 19
drag, startPoint x: 581, startPoint y: 151, endPoint x: 517, endPoint y: 158, distance: 64.3
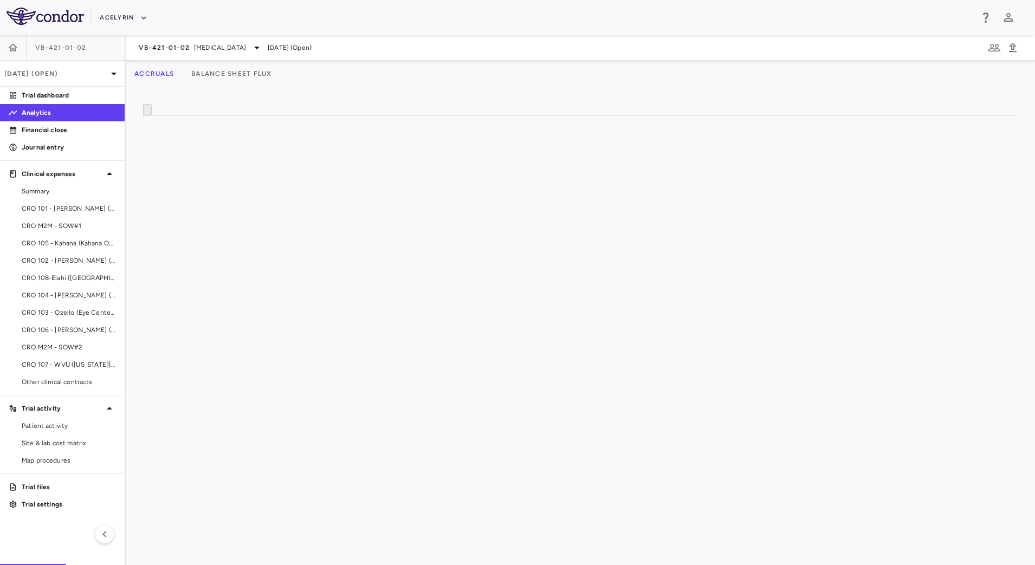
click at [517, 154] on div at bounding box center [518, 144] width 4 height 19
click at [209, 46] on span "[MEDICAL_DATA]" at bounding box center [220, 48] width 52 height 10
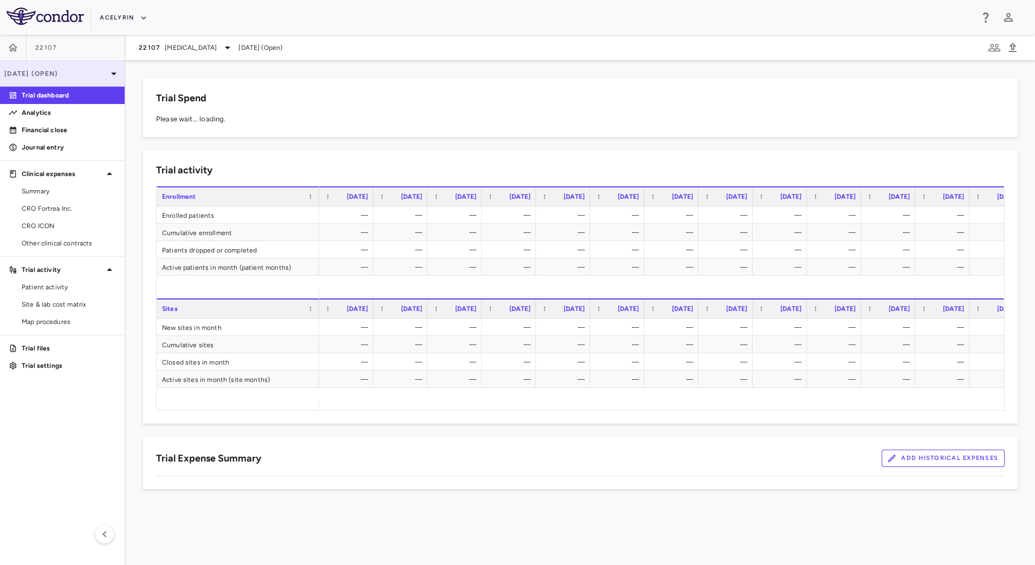
click at [83, 76] on p "[DATE] (Open)" at bounding box center [55, 74] width 103 height 10
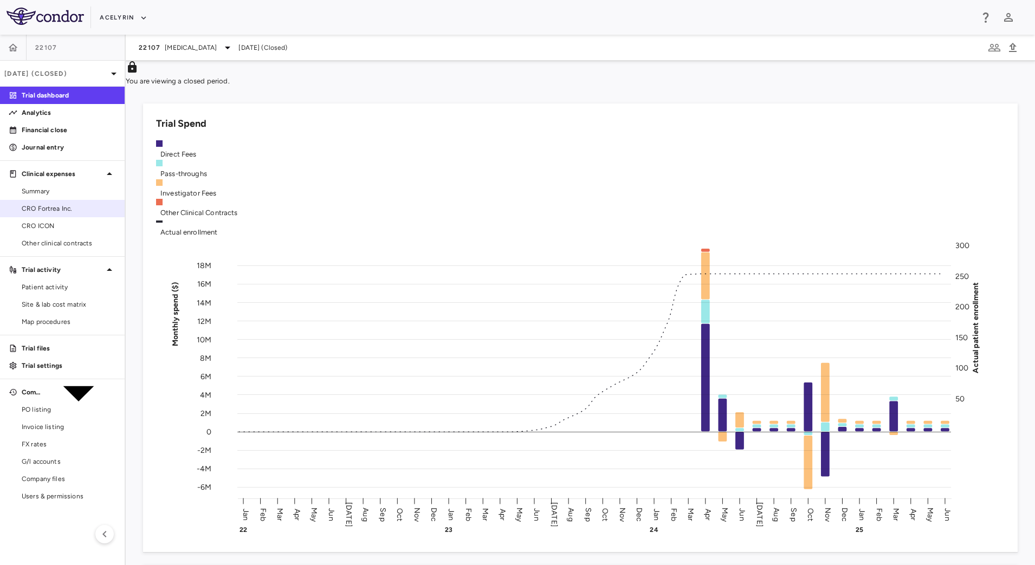
click at [73, 205] on span "CRO Fortrea Inc." at bounding box center [69, 209] width 94 height 10
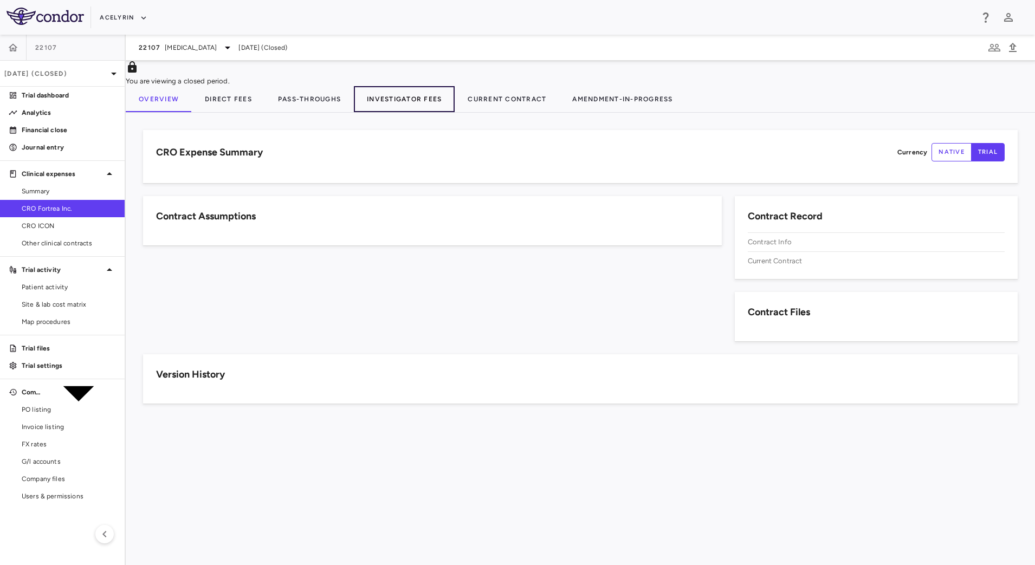
click at [386, 110] on button "Investigator Fees" at bounding box center [404, 99] width 101 height 26
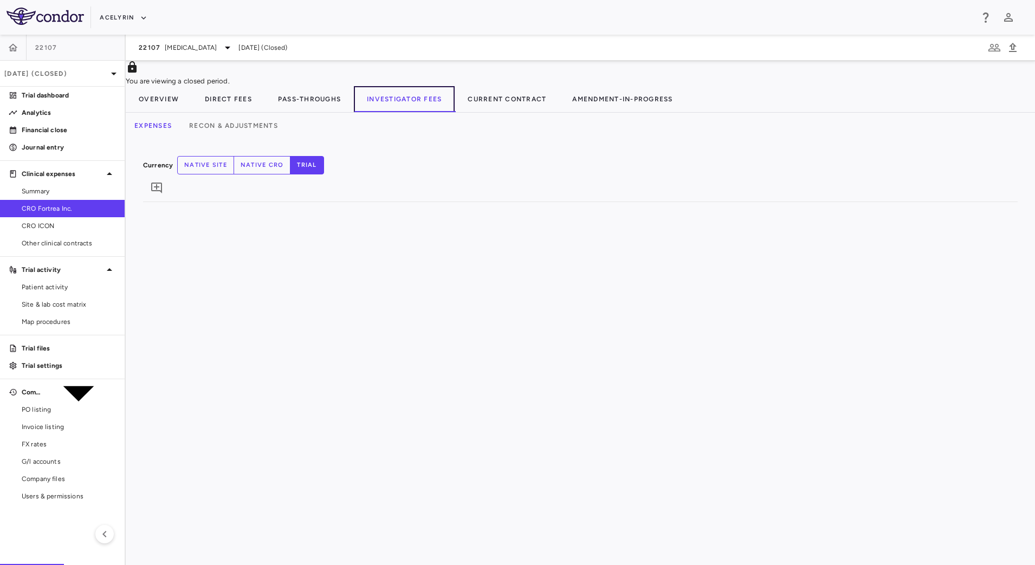
scroll to position [1516, 0]
click at [282, 127] on button "Recon & Adjustments" at bounding box center [233, 126] width 106 height 26
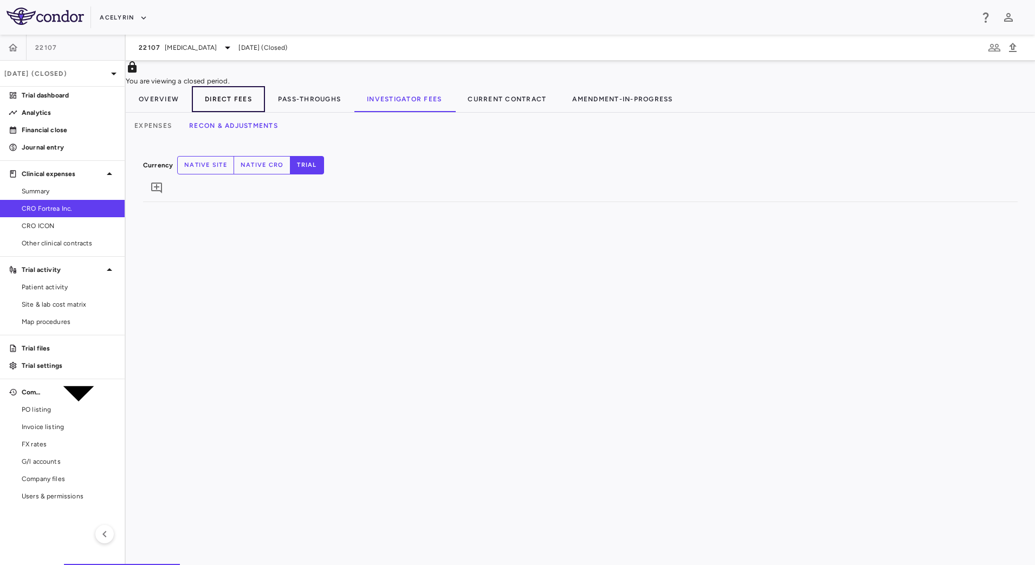
click at [221, 102] on button "Direct Fees" at bounding box center [228, 99] width 73 height 26
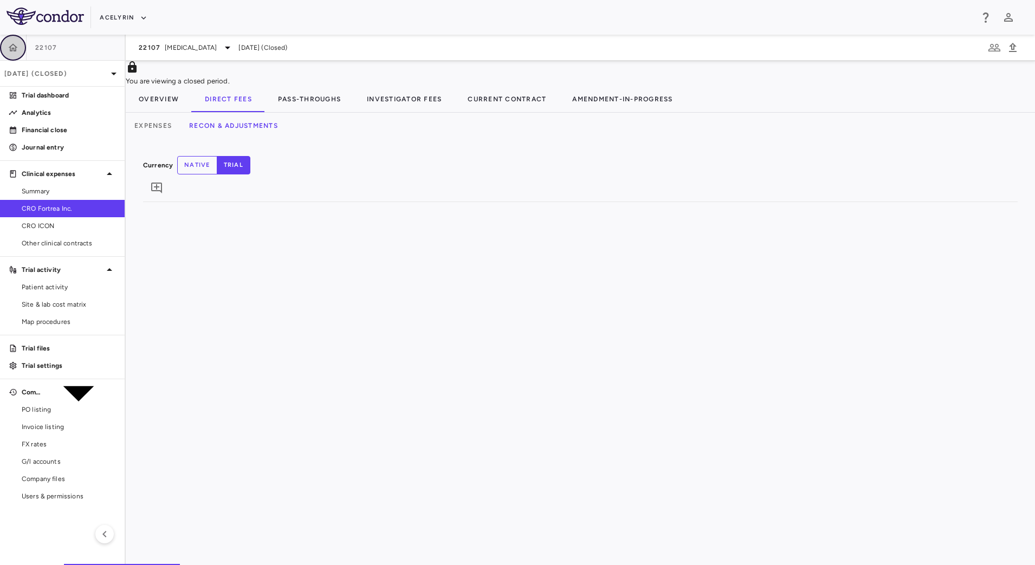
click at [18, 49] on button "button" at bounding box center [13, 48] width 26 height 26
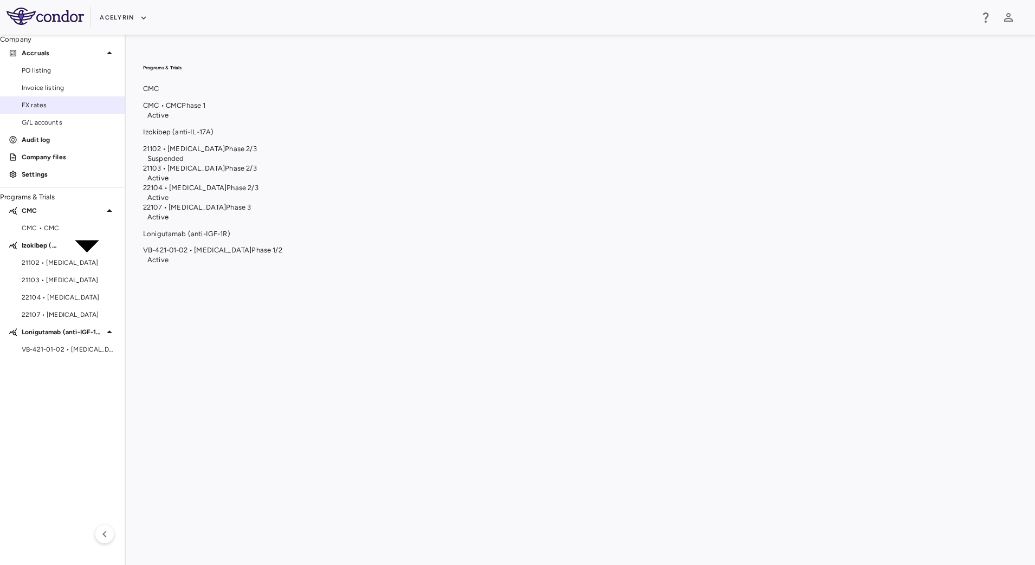
click at [61, 110] on span "FX rates" at bounding box center [69, 105] width 94 height 10
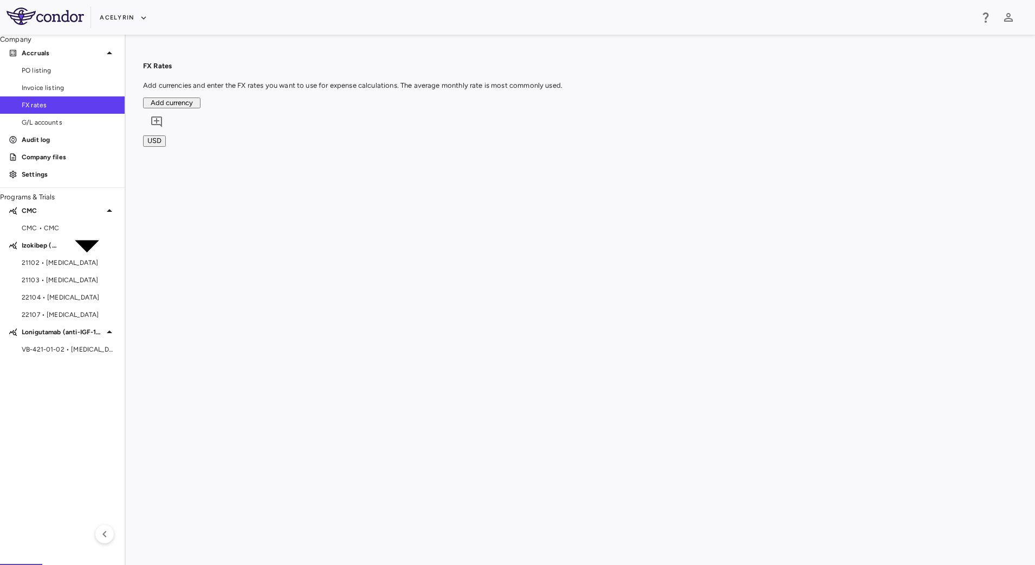
drag, startPoint x: 250, startPoint y: 127, endPoint x: 192, endPoint y: 132, distance: 57.6
drag, startPoint x: 1005, startPoint y: 129, endPoint x: 910, endPoint y: 131, distance: 95.4
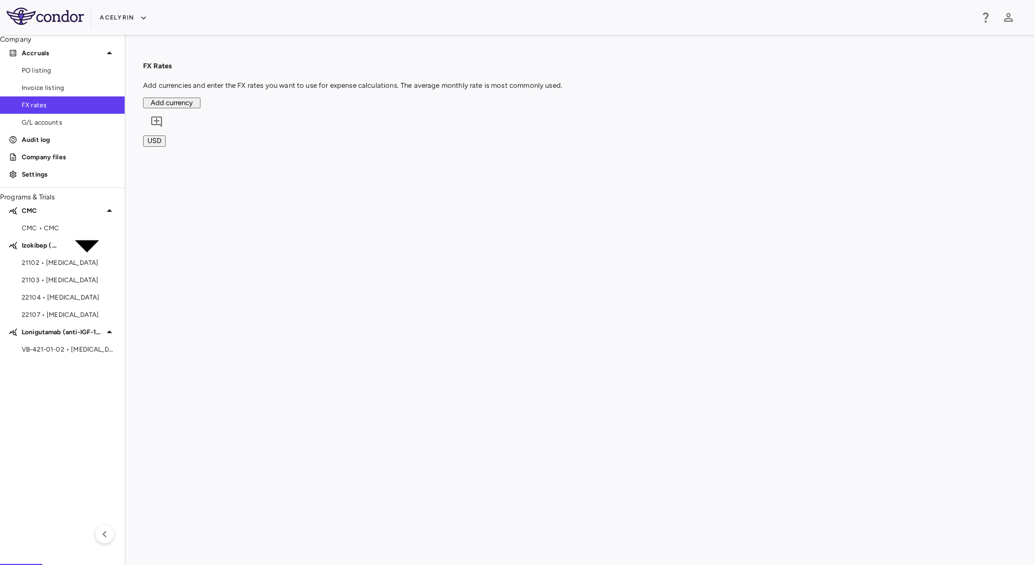
scroll to position [0, 165]
drag, startPoint x: 337, startPoint y: 122, endPoint x: 293, endPoint y: 123, distance: 43.9
drag, startPoint x: 444, startPoint y: 129, endPoint x: 395, endPoint y: 126, distance: 48.9
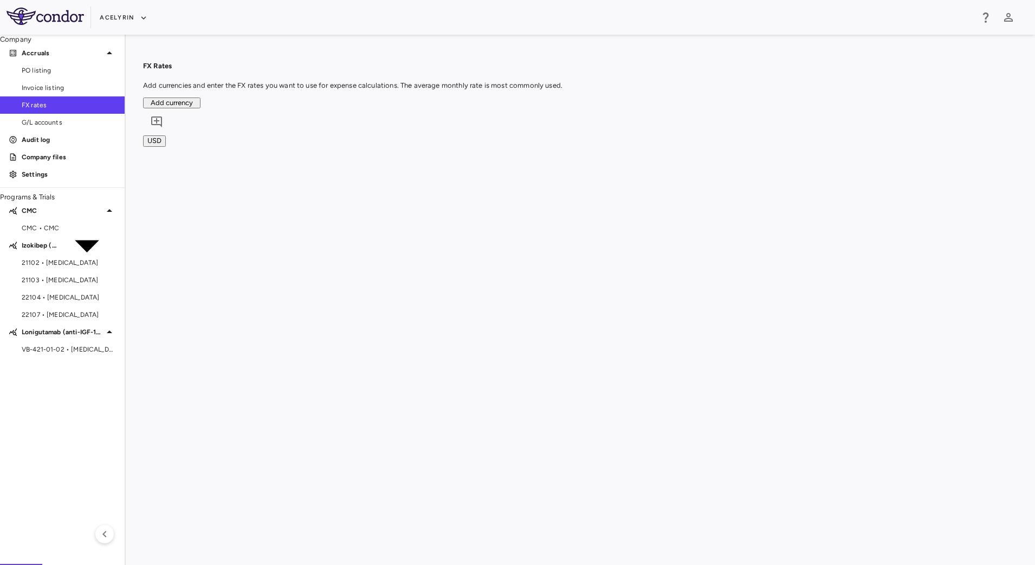
drag, startPoint x: 552, startPoint y: 126, endPoint x: 507, endPoint y: 126, distance: 45.0
drag, startPoint x: 661, startPoint y: 127, endPoint x: 603, endPoint y: 127, distance: 58.5
drag, startPoint x: 410, startPoint y: 125, endPoint x: 370, endPoint y: 128, distance: 39.7
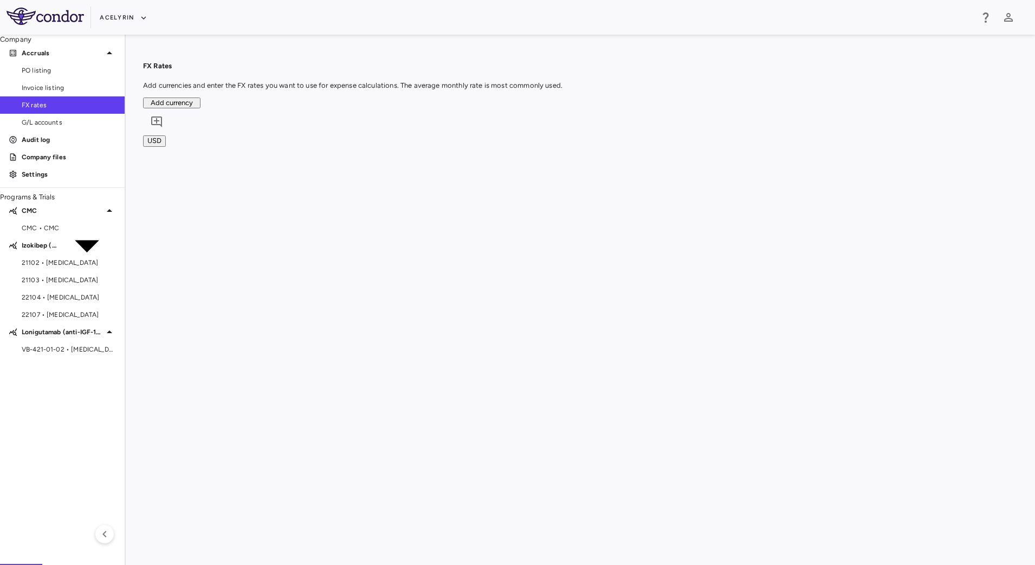
drag, startPoint x: 952, startPoint y: 129, endPoint x: 999, endPoint y: 138, distance: 47.8
drag, startPoint x: 933, startPoint y: 125, endPoint x: 892, endPoint y: 128, distance: 41.3
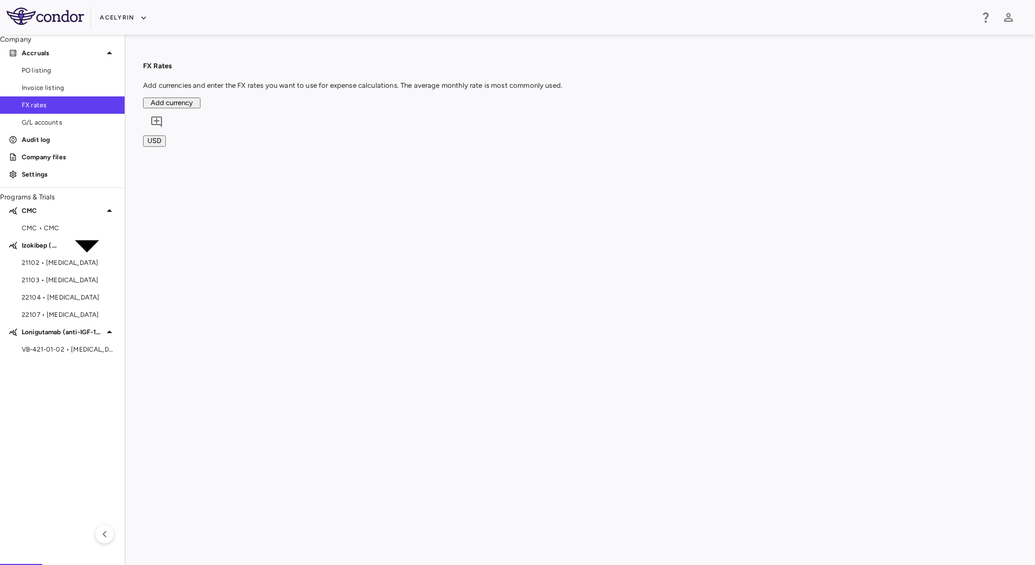
drag, startPoint x: 302, startPoint y: 124, endPoint x: 263, endPoint y: 125, distance: 39.0
drag, startPoint x: 677, startPoint y: 128, endPoint x: 598, endPoint y: 128, distance: 79.1
drag, startPoint x: 569, startPoint y: 127, endPoint x: 595, endPoint y: 132, distance: 27.0
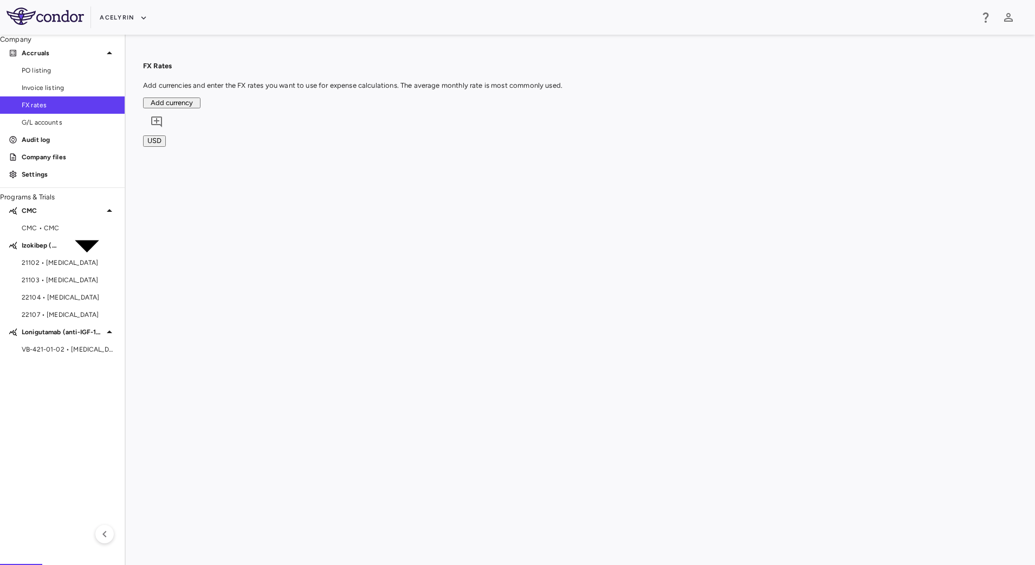
drag, startPoint x: 518, startPoint y: 126, endPoint x: 531, endPoint y: 128, distance: 13.7
drag, startPoint x: 455, startPoint y: 128, endPoint x: 476, endPoint y: 131, distance: 21.4
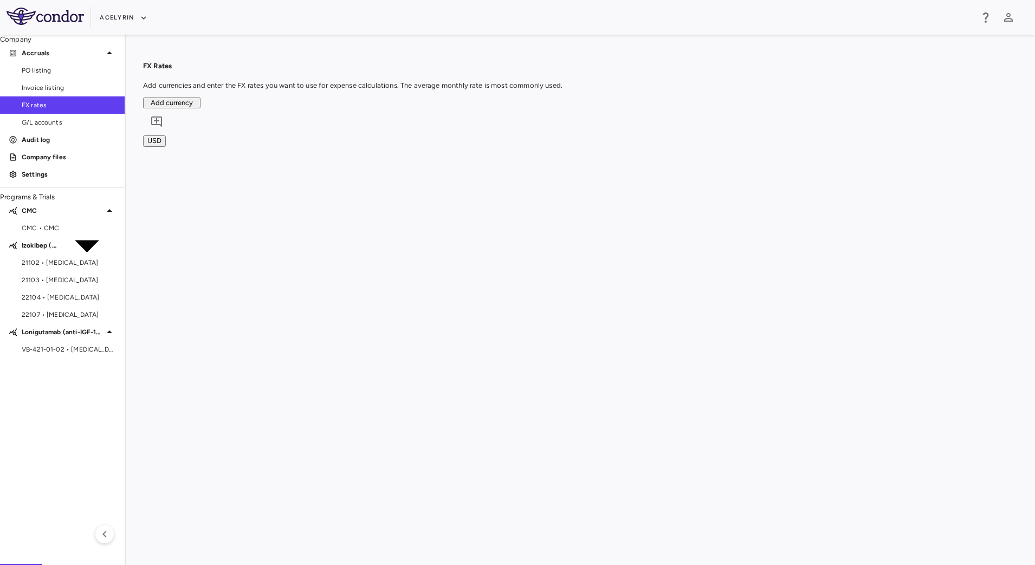
drag, startPoint x: 396, startPoint y: 131, endPoint x: 415, endPoint y: 133, distance: 19.2
drag, startPoint x: 330, startPoint y: 130, endPoint x: 354, endPoint y: 134, distance: 24.2
drag, startPoint x: 262, startPoint y: 132, endPoint x: 284, endPoint y: 136, distance: 22.5
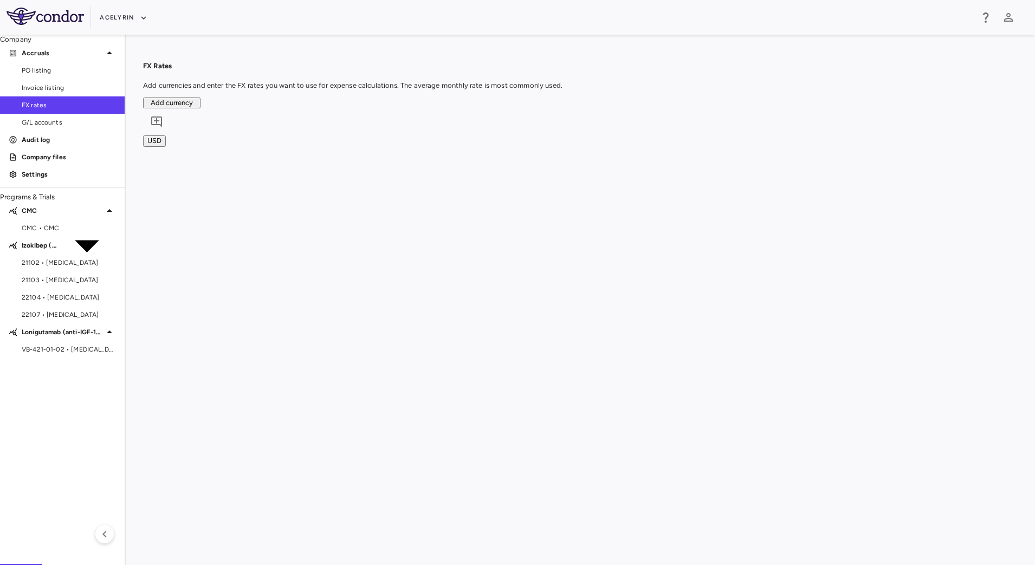
drag, startPoint x: 868, startPoint y: 133, endPoint x: 832, endPoint y: 133, distance: 35.8
drag, startPoint x: 899, startPoint y: 134, endPoint x: 921, endPoint y: 137, distance: 22.3
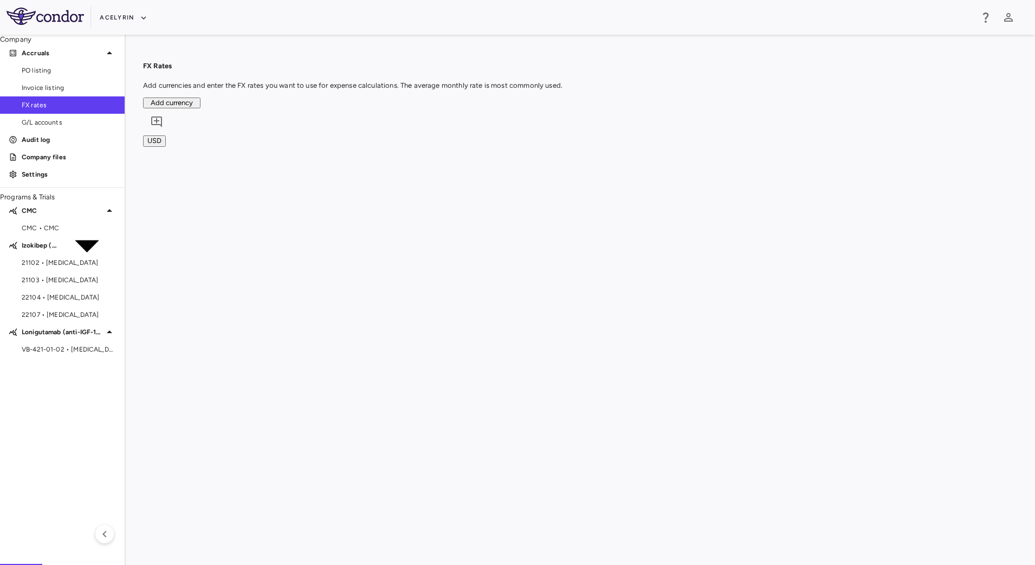
drag, startPoint x: 990, startPoint y: 130, endPoint x: 997, endPoint y: 130, distance: 7.6
drag, startPoint x: 832, startPoint y: 131, endPoint x: 843, endPoint y: 134, distance: 12.4
drag, startPoint x: 934, startPoint y: 131, endPoint x: 922, endPoint y: 131, distance: 11.9
